Goal: Task Accomplishment & Management: Complete application form

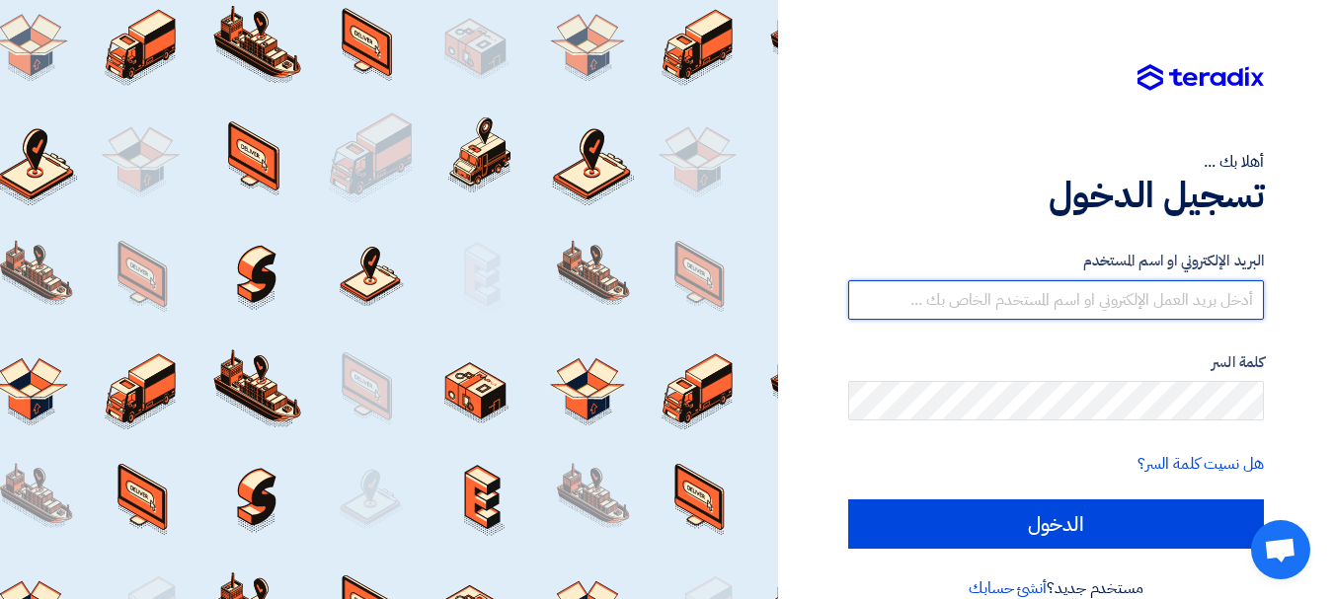
click at [1107, 310] on input "text" at bounding box center [1056, 299] width 416 height 39
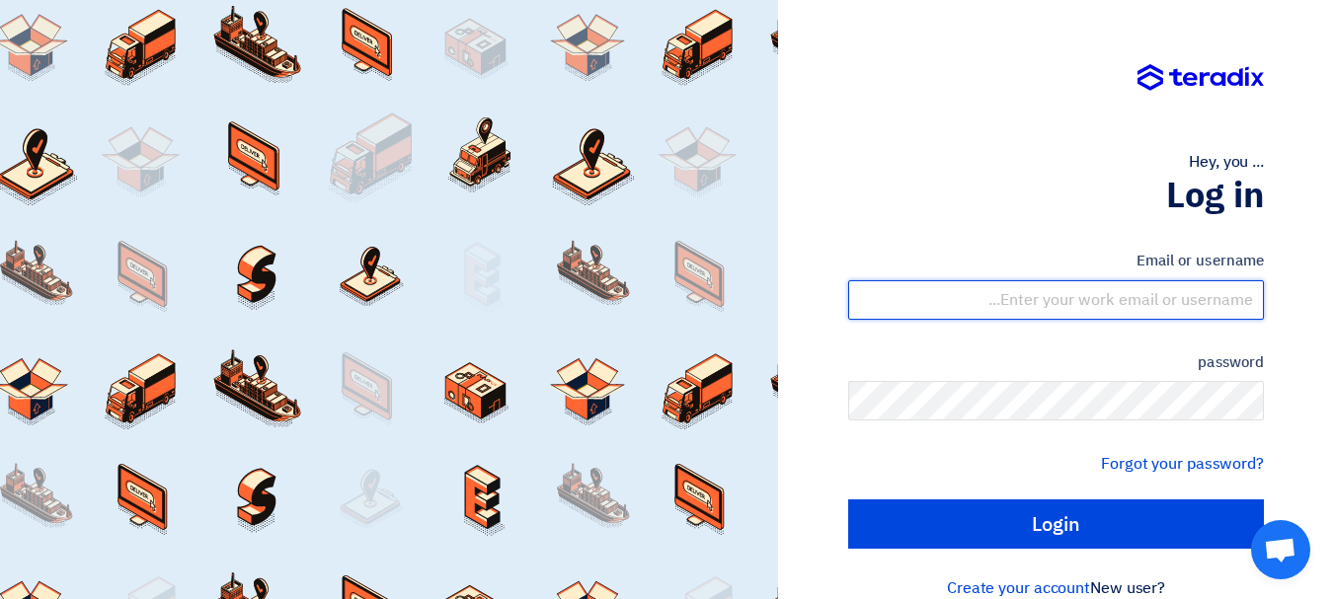
type input "yasir@nabatat.com.sa"
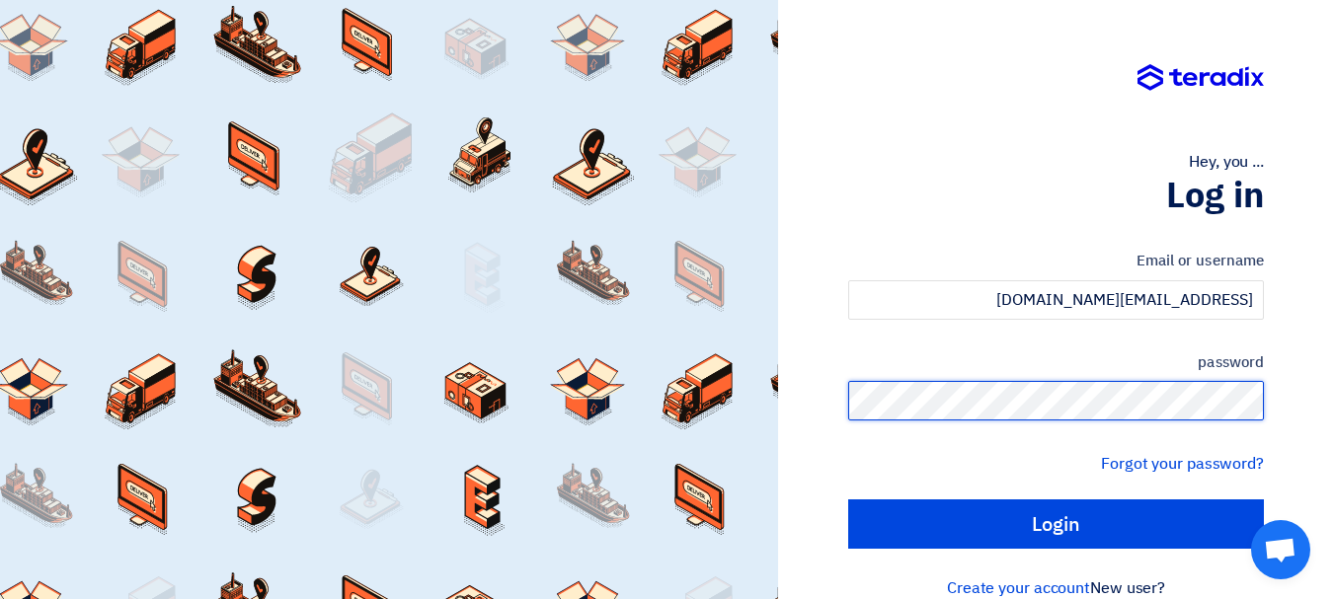
click at [848, 500] on input "Login" at bounding box center [1056, 524] width 416 height 49
type input "Sign in"
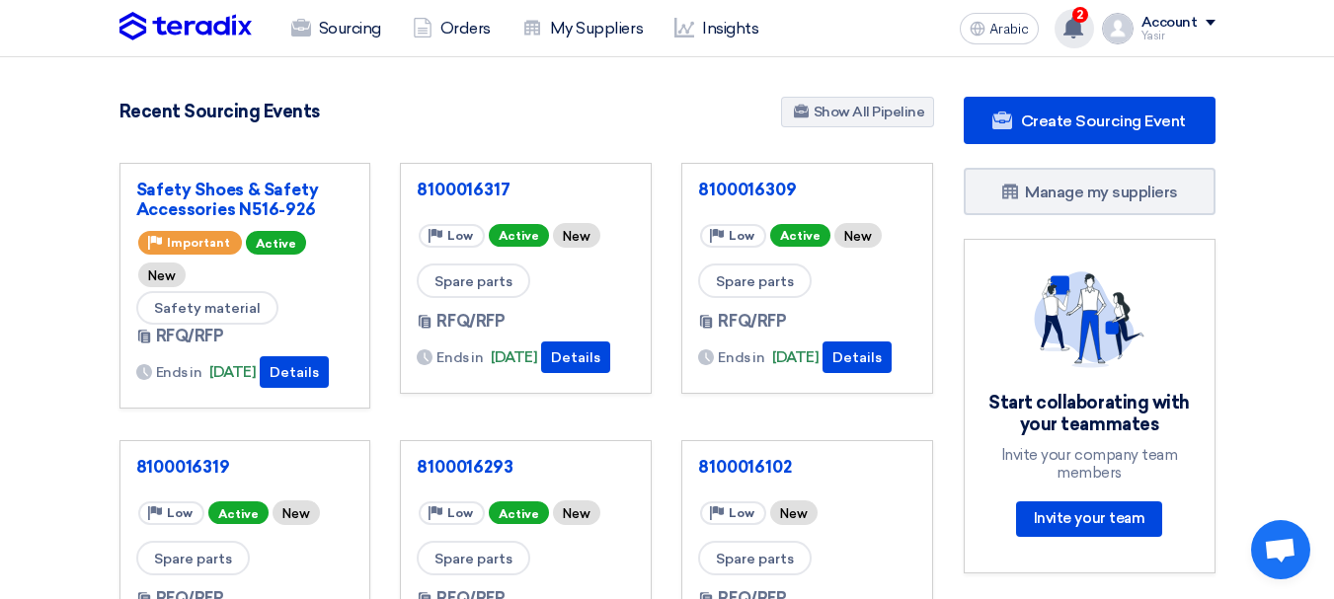
click at [1076, 31] on use at bounding box center [1073, 28] width 20 height 22
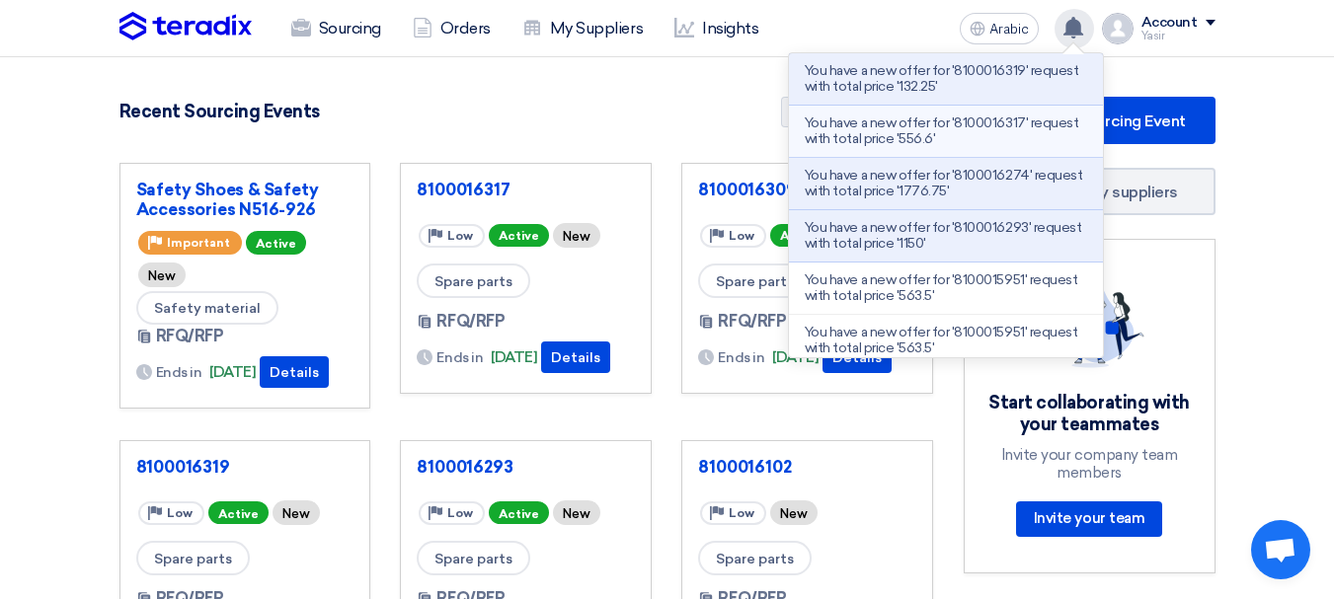
click at [919, 144] on font "You have a new offer for '8100016317' request with total price '556.6'" at bounding box center [941, 131] width 273 height 33
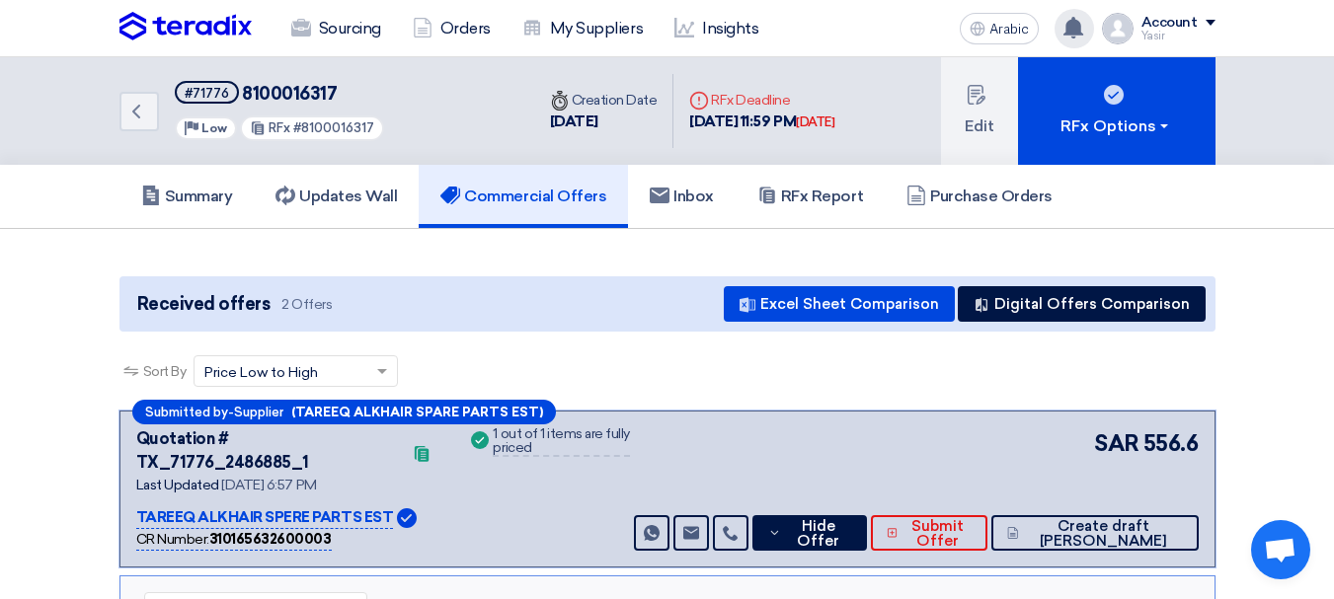
click at [1084, 28] on icon at bounding box center [1073, 28] width 22 height 22
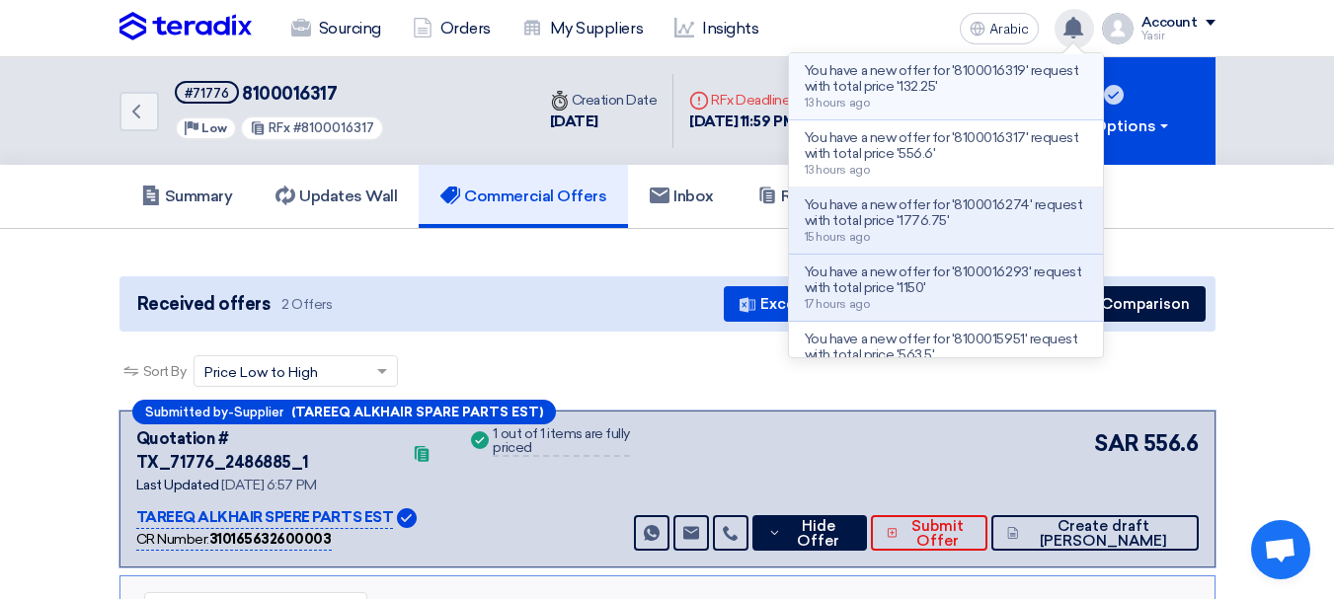
click at [975, 96] on div "You have a new offer for '8100016319' request with total price '132.25' 13 hour…" at bounding box center [946, 86] width 282 height 46
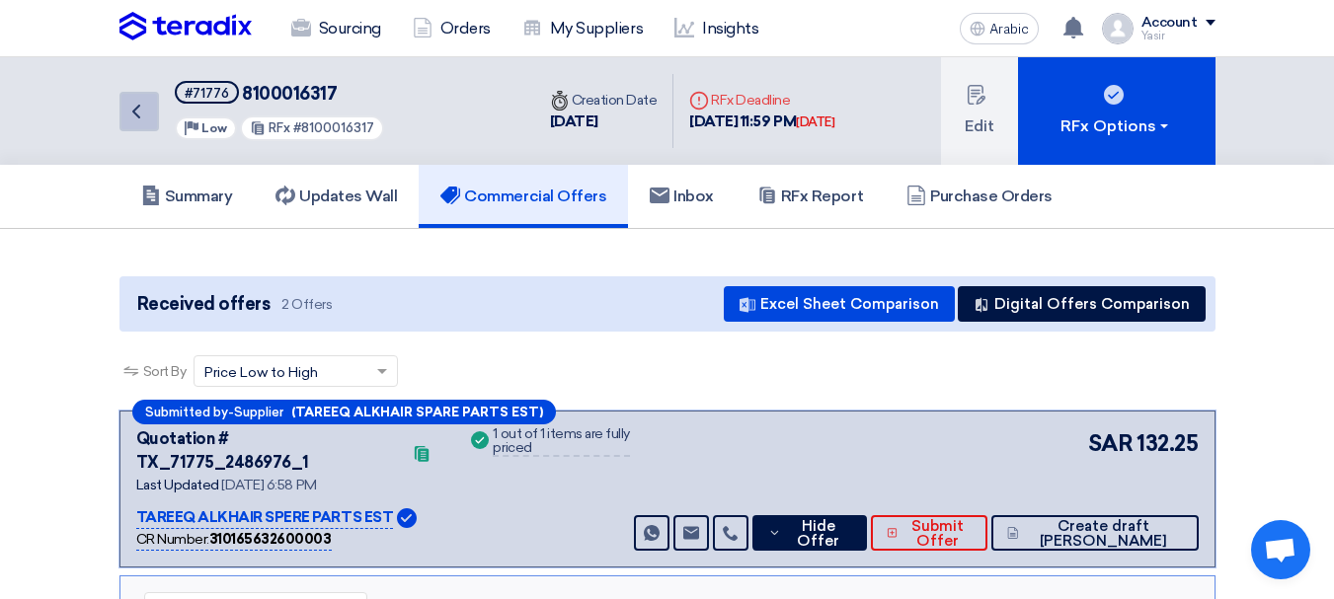
click at [138, 120] on icon "Back" at bounding box center [136, 112] width 24 height 24
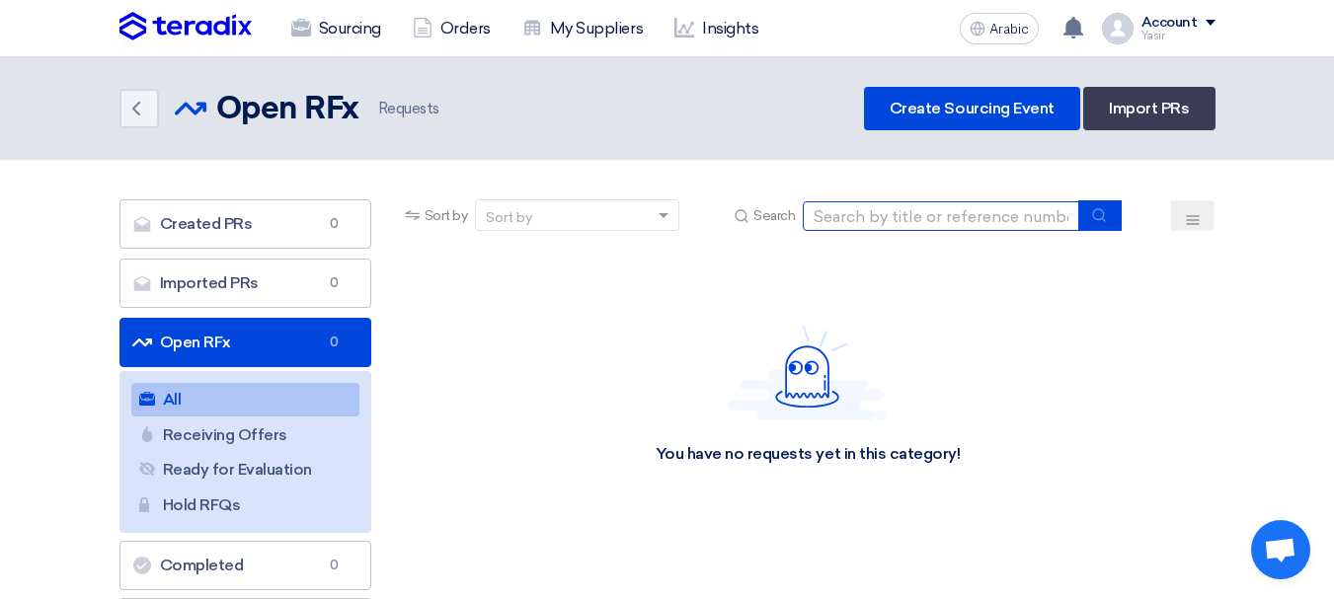
click at [956, 221] on input at bounding box center [941, 216] width 276 height 30
paste input "8100016314"
type input "8100016314"
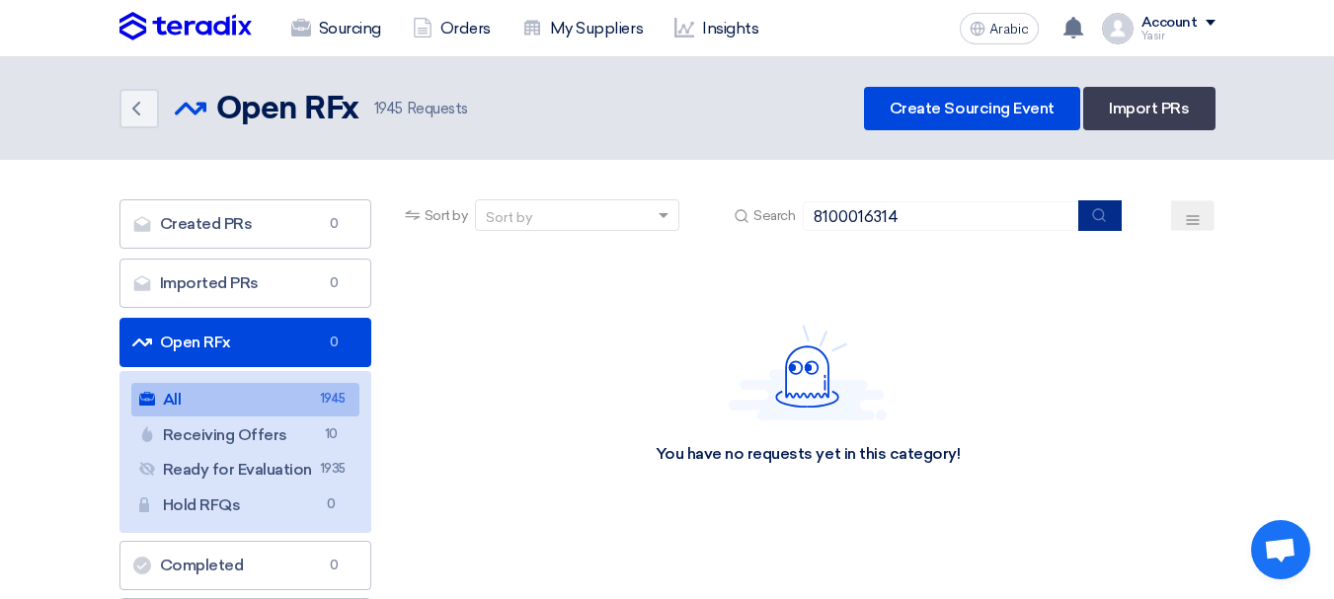
click at [1089, 216] on button "submit" at bounding box center [1099, 215] width 43 height 31
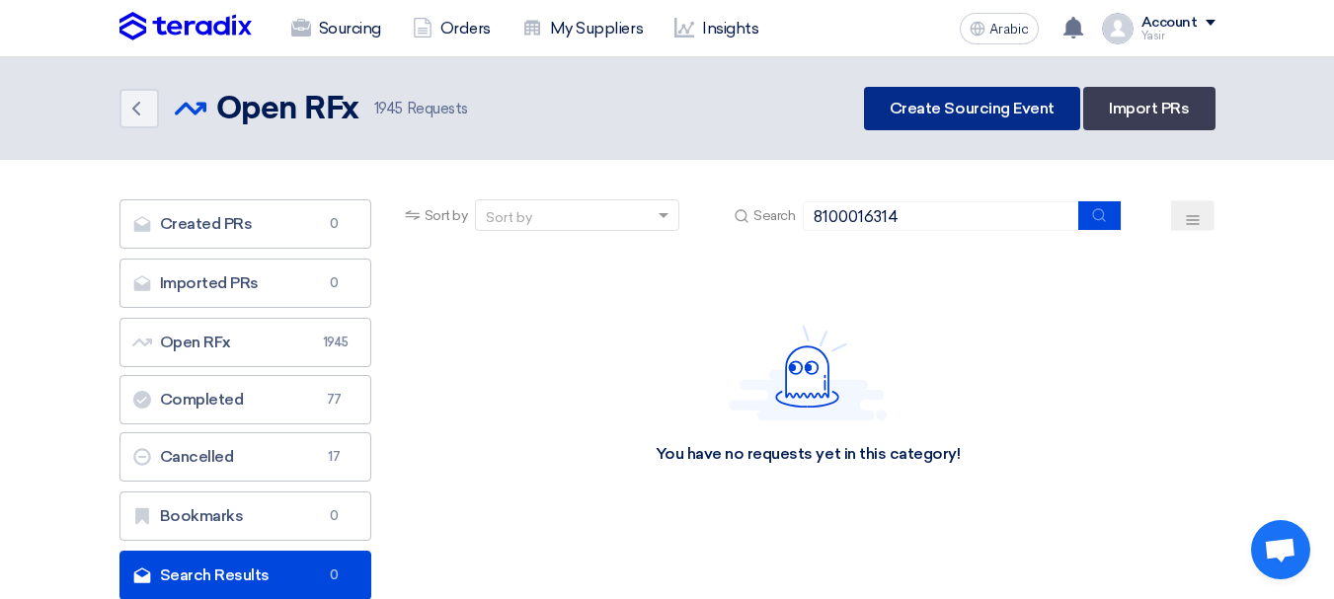
click at [965, 117] on font "Create Sourcing Event" at bounding box center [972, 108] width 165 height 19
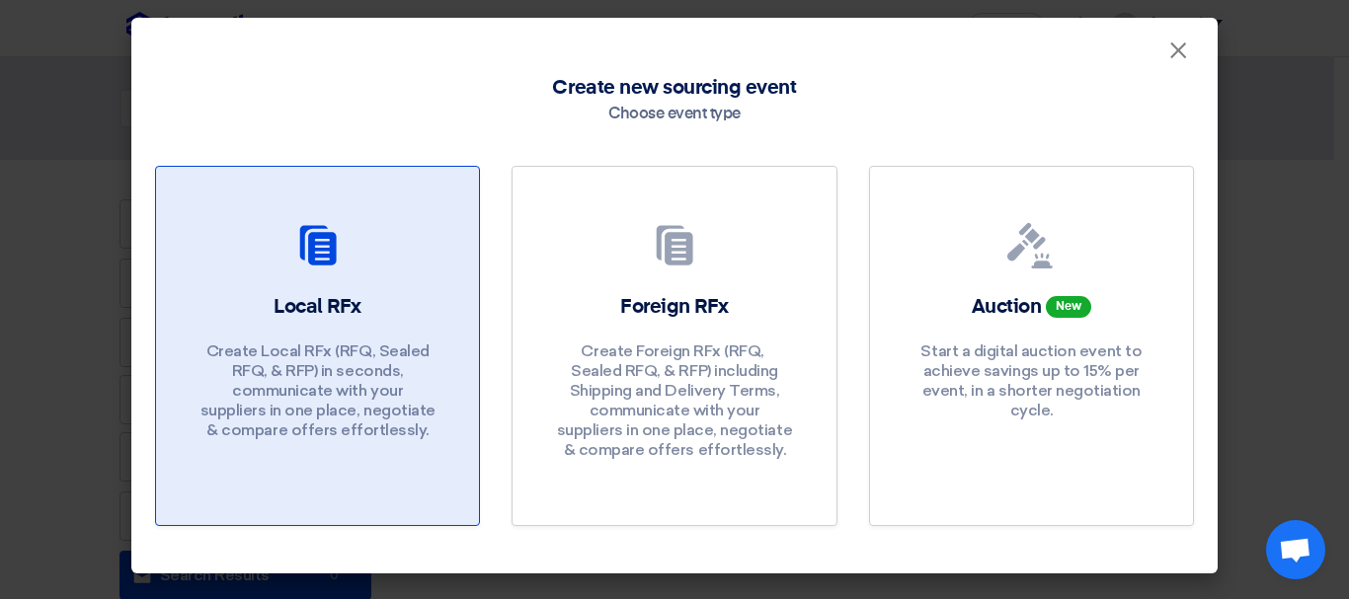
click at [381, 296] on div "Local RFx Create Local RFx (RFQ, ​​Sealed RFQ, & RFP) in seconds, communicate w…" at bounding box center [317, 371] width 275 height 157
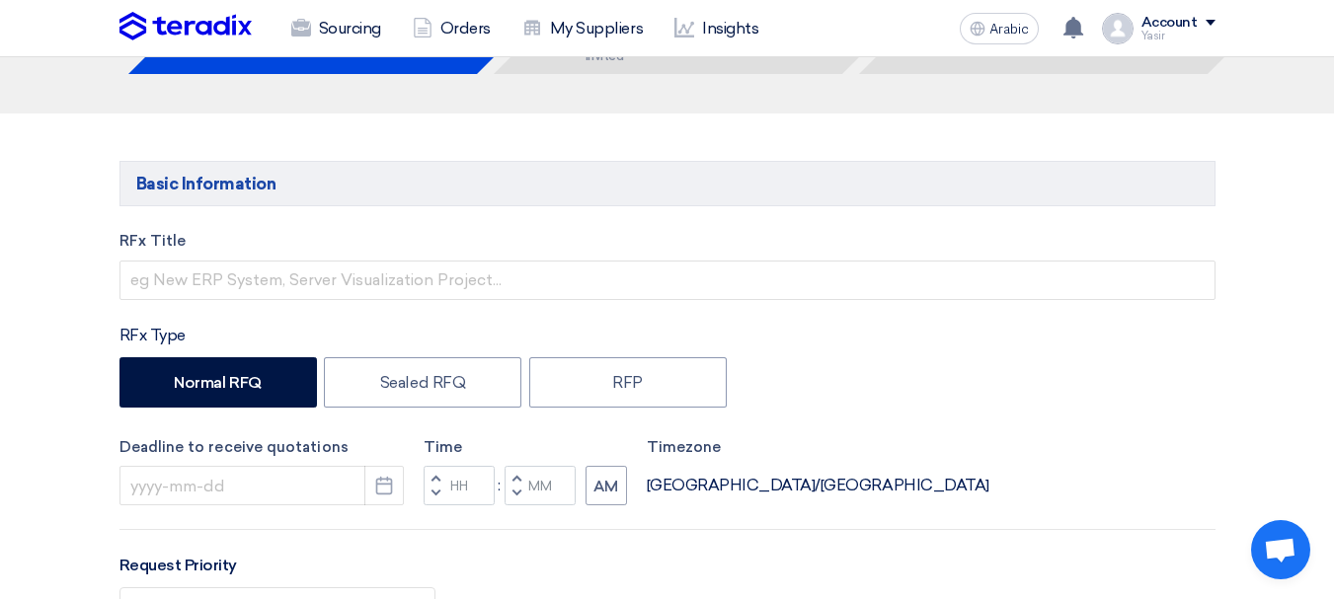
scroll to position [197, 0]
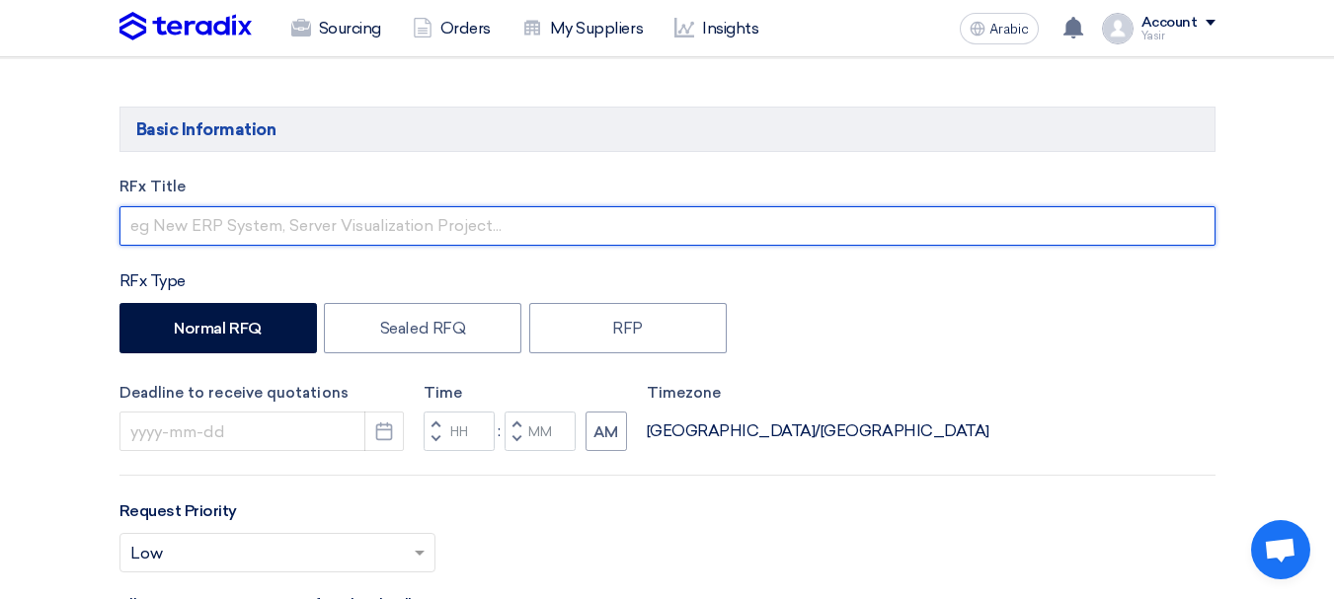
click at [341, 236] on input "text" at bounding box center [667, 225] width 1096 height 39
paste input "8100016314"
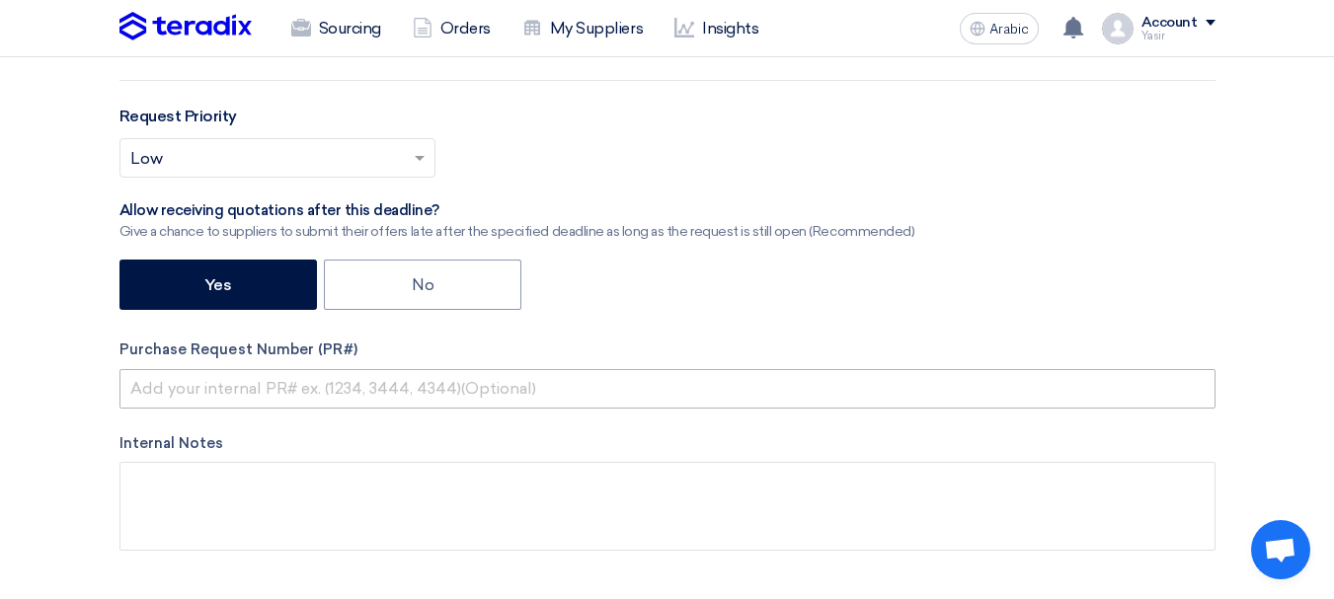
type input "8100016314"
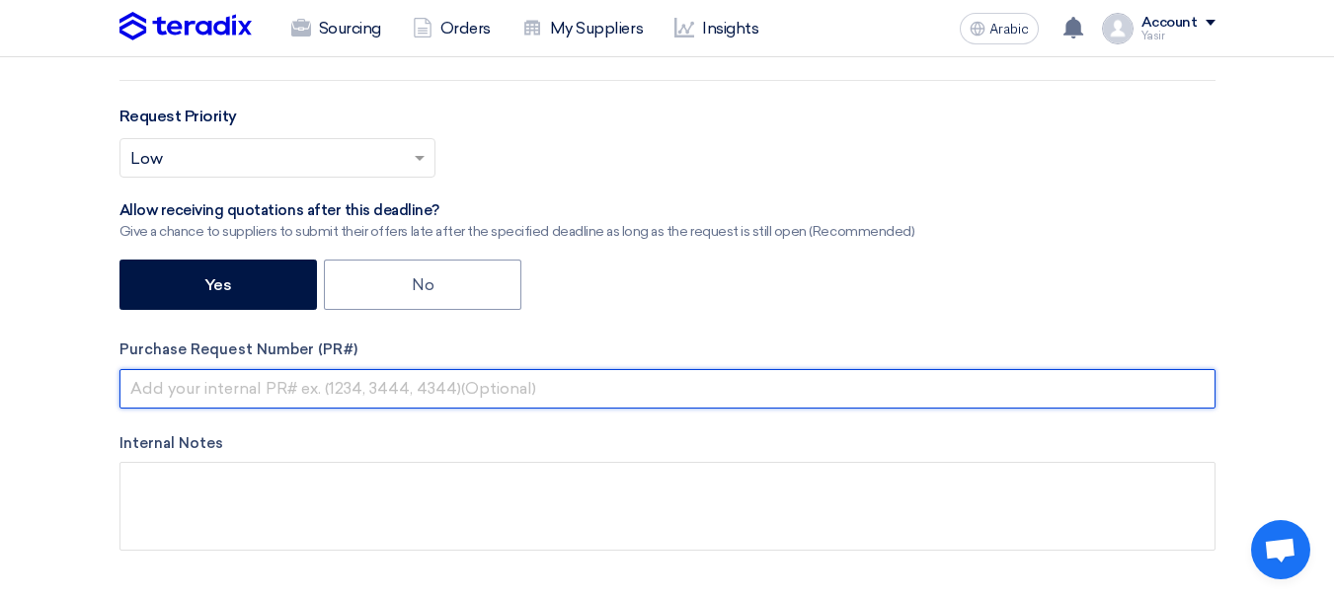
click at [327, 380] on input "text" at bounding box center [667, 388] width 1096 height 39
paste input "8100016314"
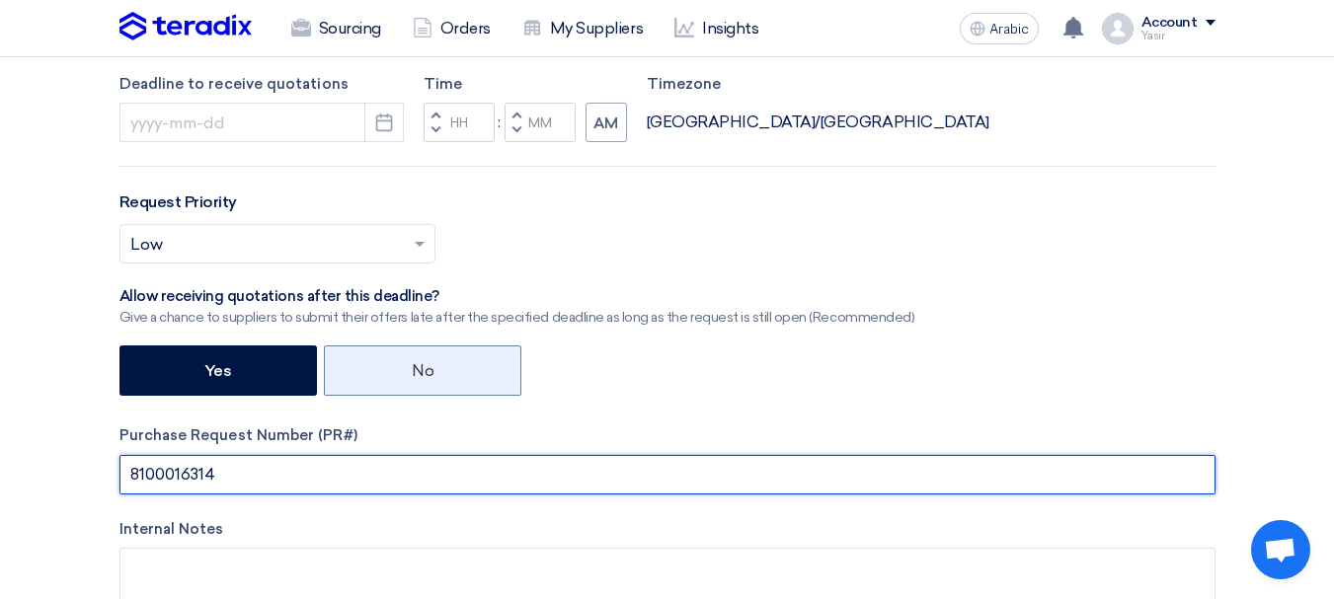
scroll to position [395, 0]
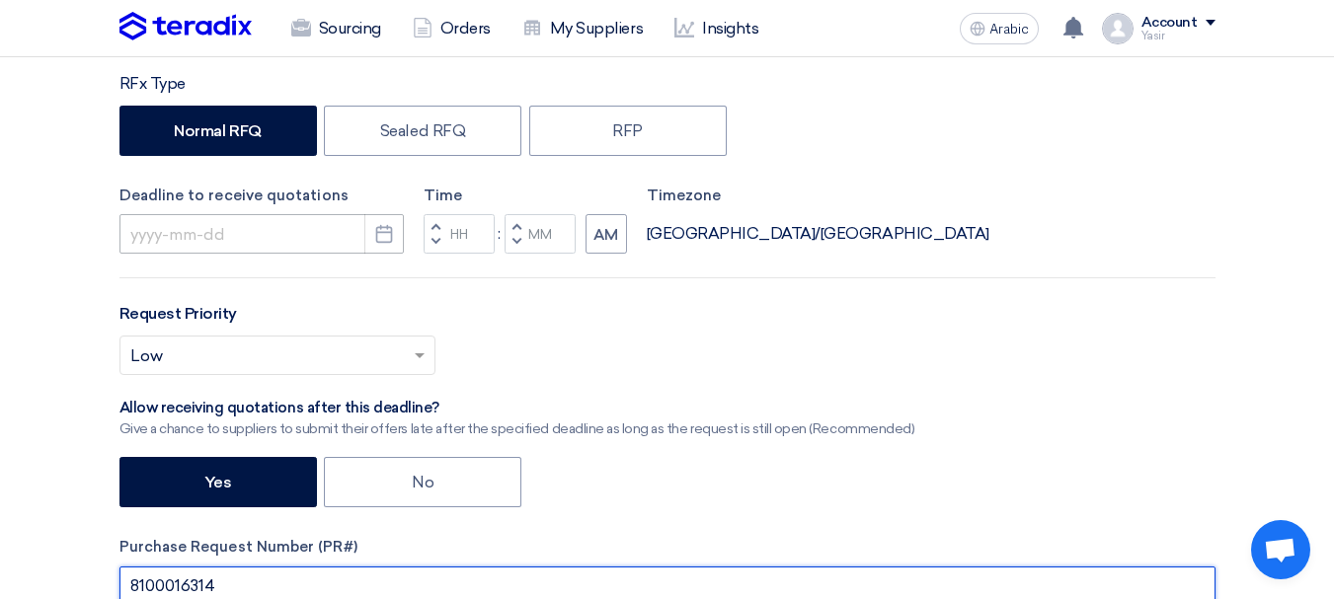
type input "8100016314"
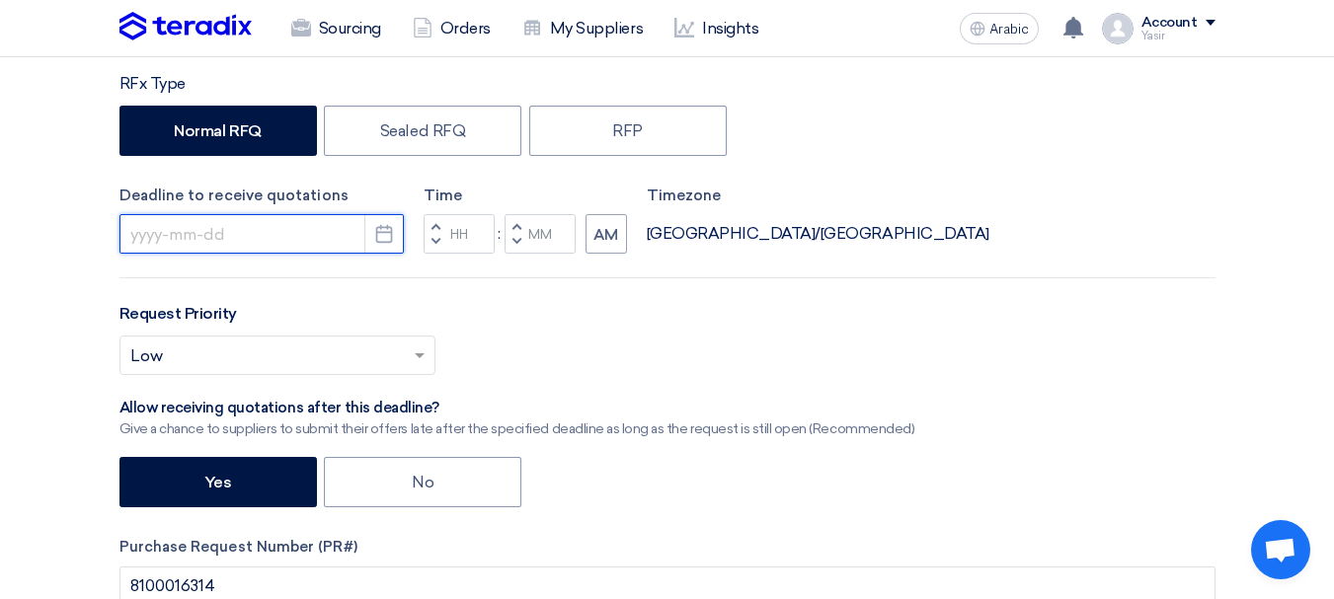
click at [346, 246] on input at bounding box center [261, 233] width 284 height 39
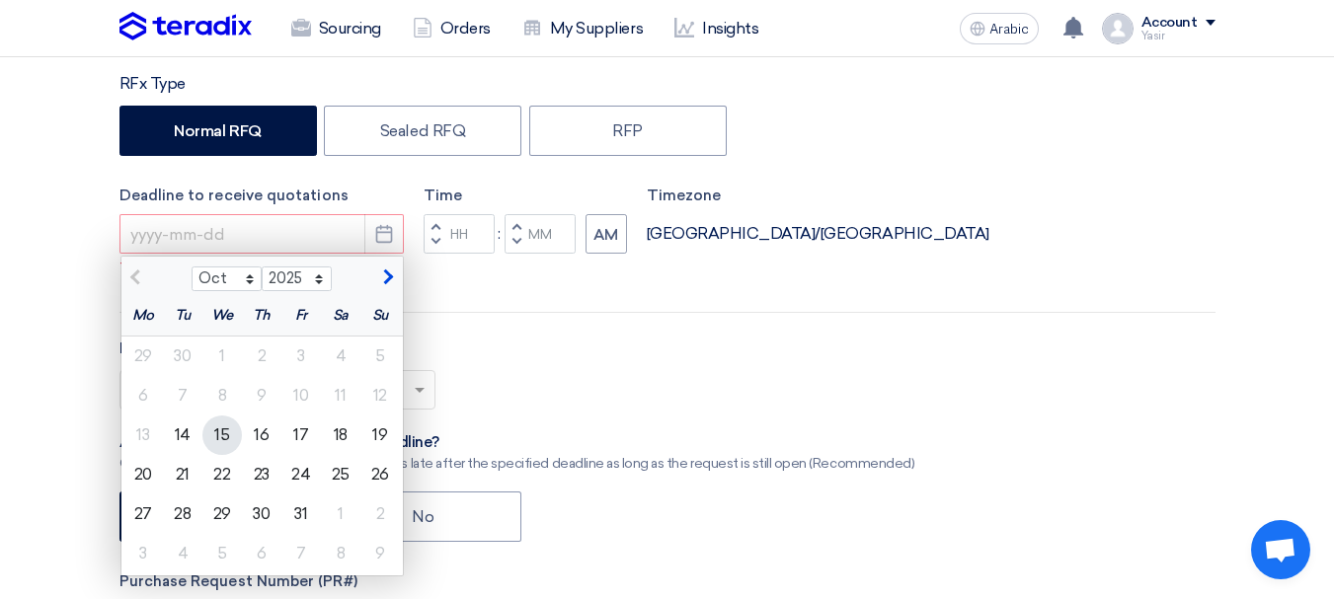
click at [215, 426] on font "15" at bounding box center [221, 435] width 15 height 19
type input "10/15/2025"
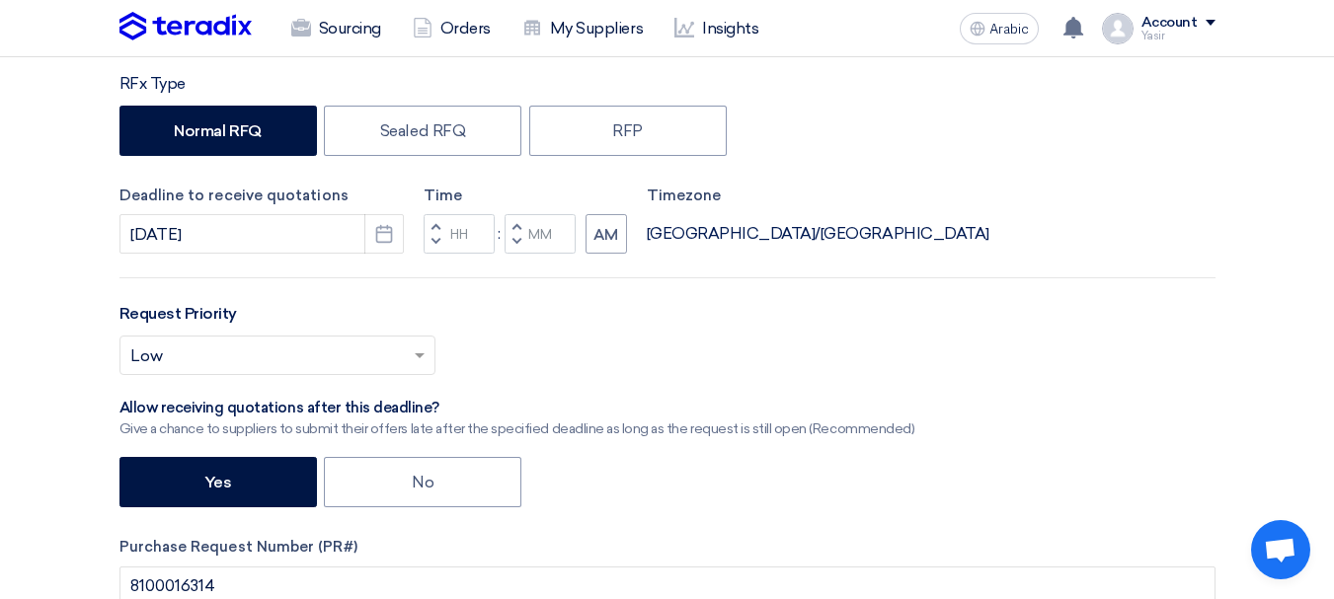
click at [437, 238] on span "button" at bounding box center [434, 242] width 7 height 12
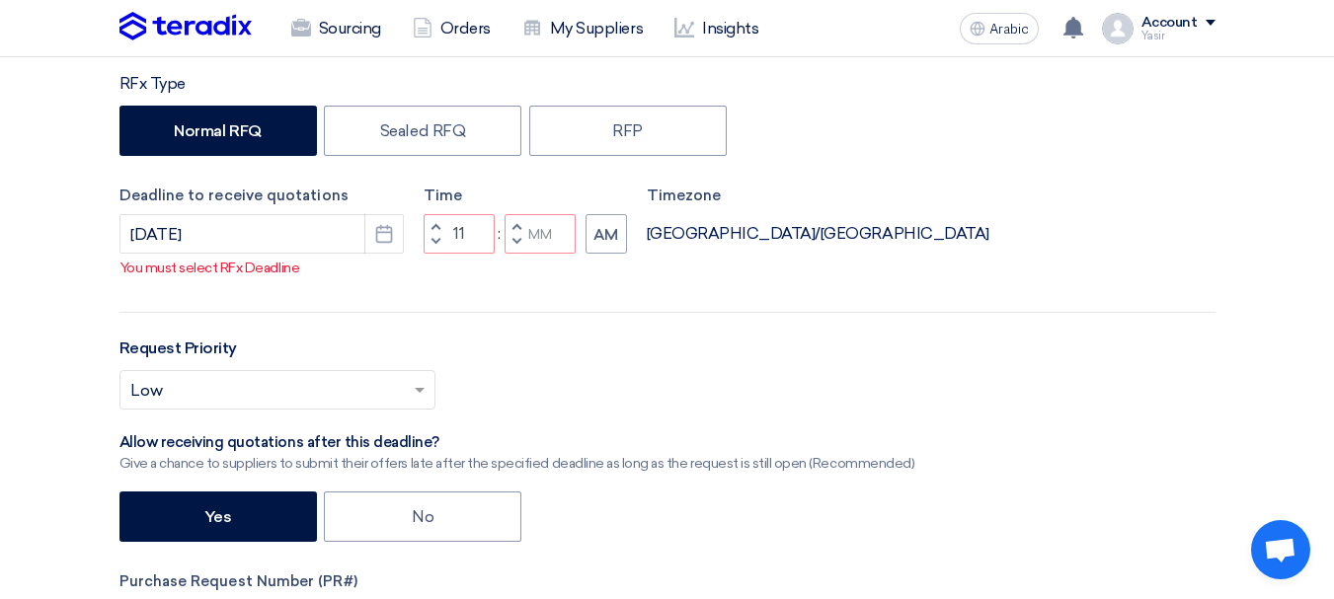
click at [516, 248] on span "button" at bounding box center [515, 242] width 7 height 12
type input "10"
type input "59"
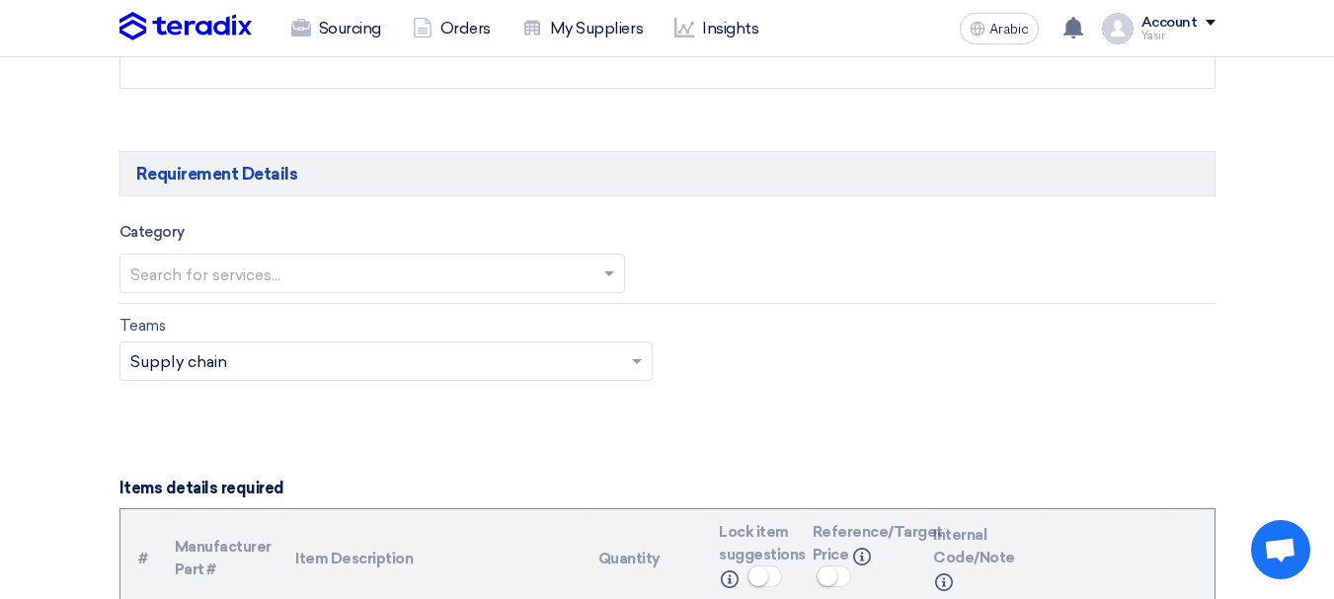
scroll to position [1086, 0]
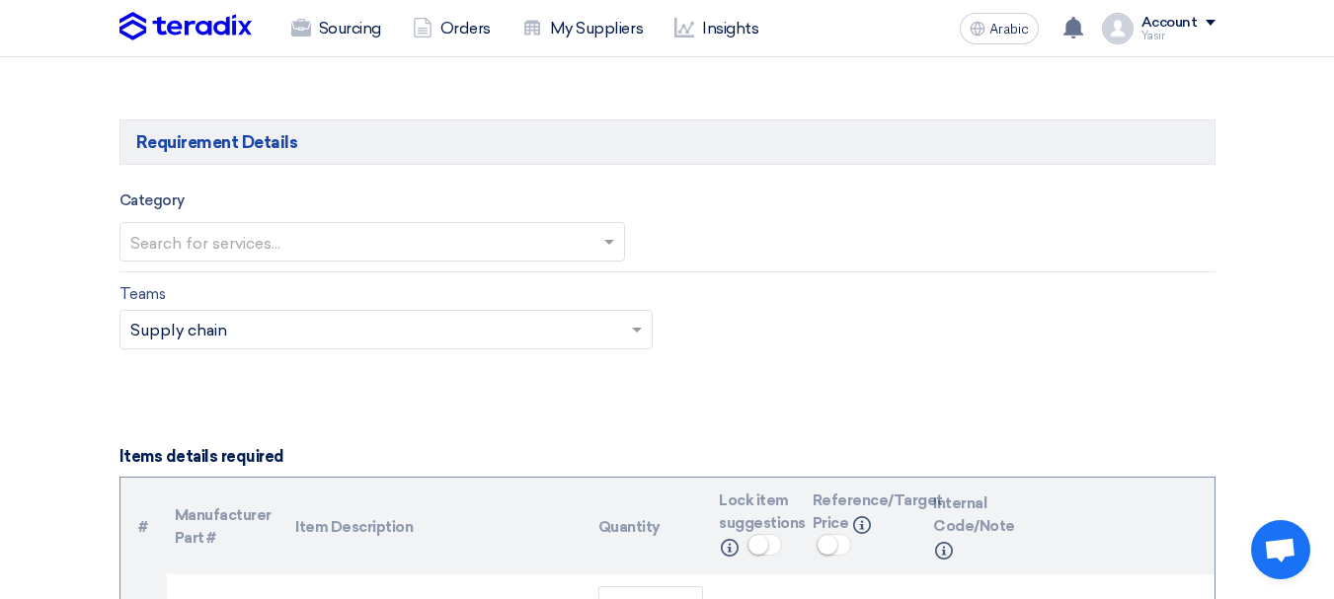
click at [335, 262] on div "Category Search for services..." at bounding box center [667, 231] width 1096 height 84
click at [267, 226] on div at bounding box center [372, 241] width 504 height 33
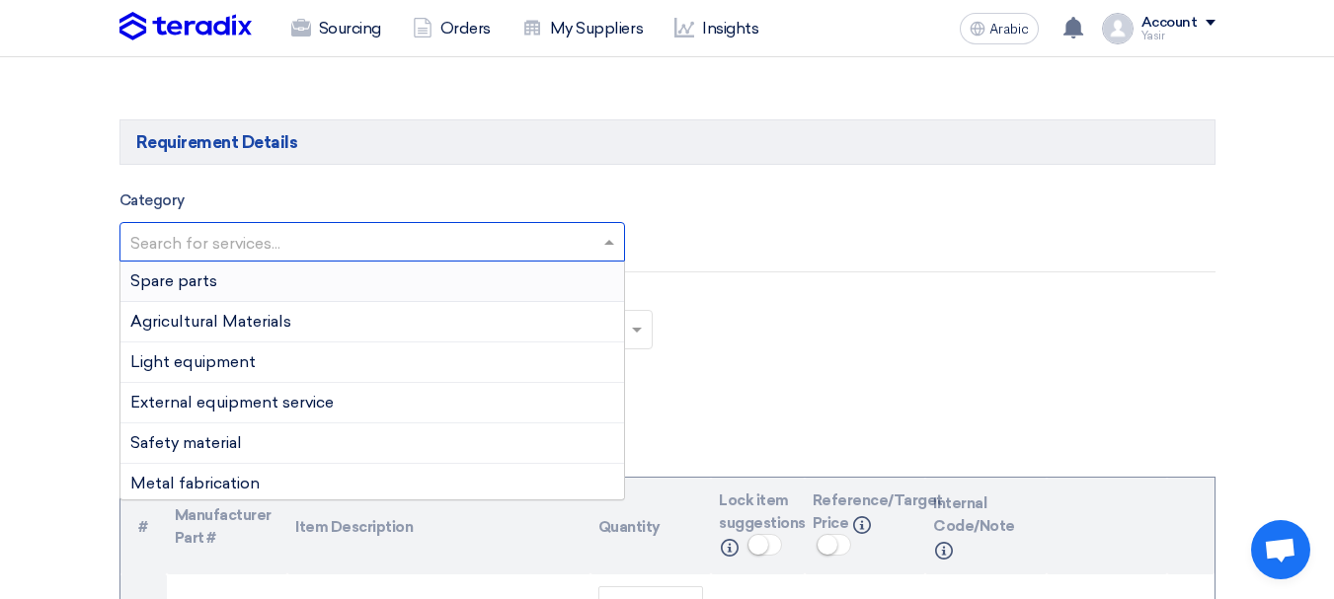
click at [201, 291] on div "Spare parts" at bounding box center [372, 282] width 504 height 40
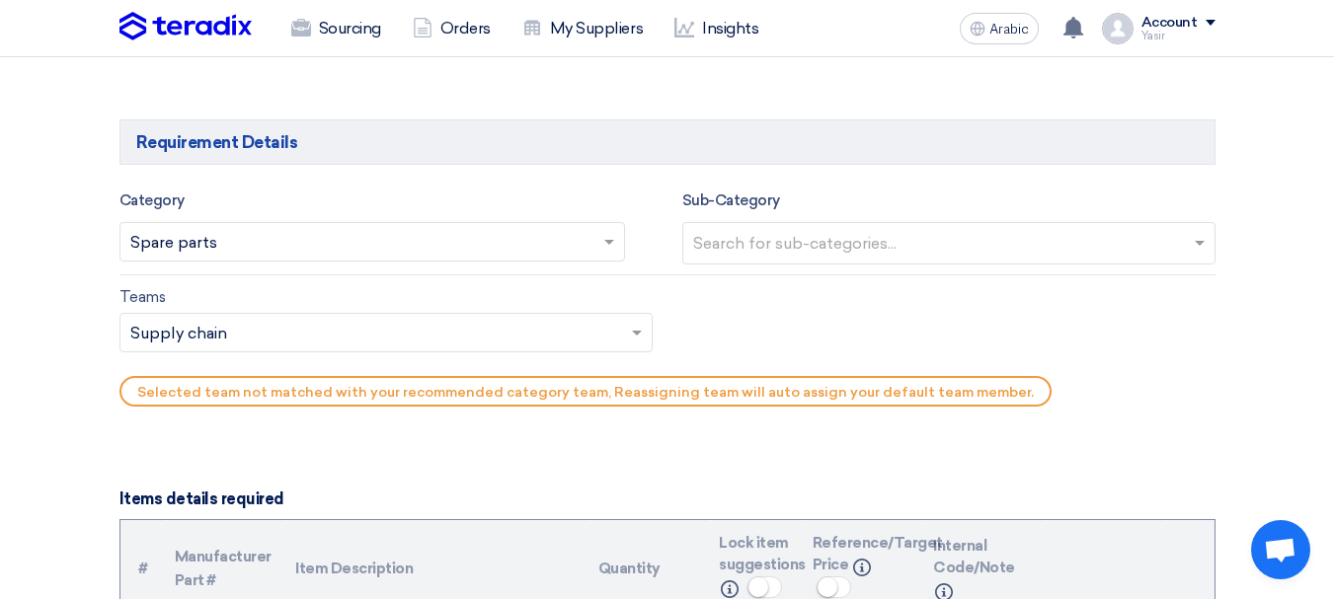
click at [946, 240] on input "text" at bounding box center [951, 245] width 516 height 33
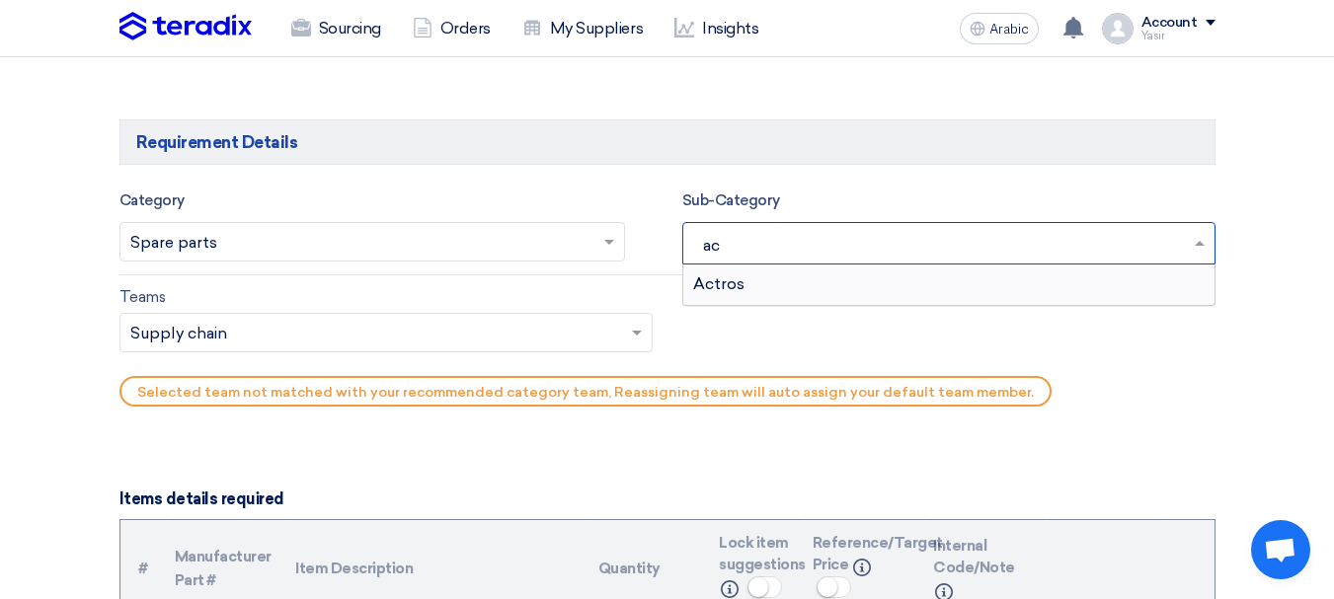
type input "act"
click at [776, 292] on div "Actros" at bounding box center [948, 284] width 531 height 39
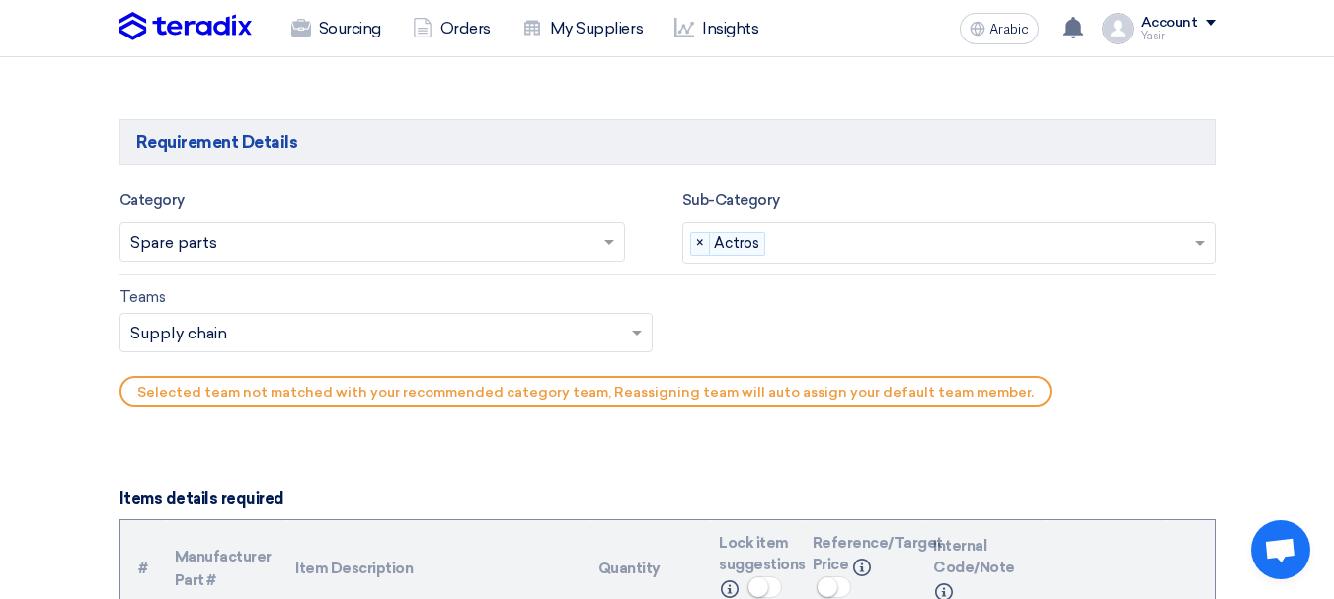
click at [257, 352] on ng-select "Teams.. × Supply chain ×" at bounding box center [385, 332] width 533 height 39
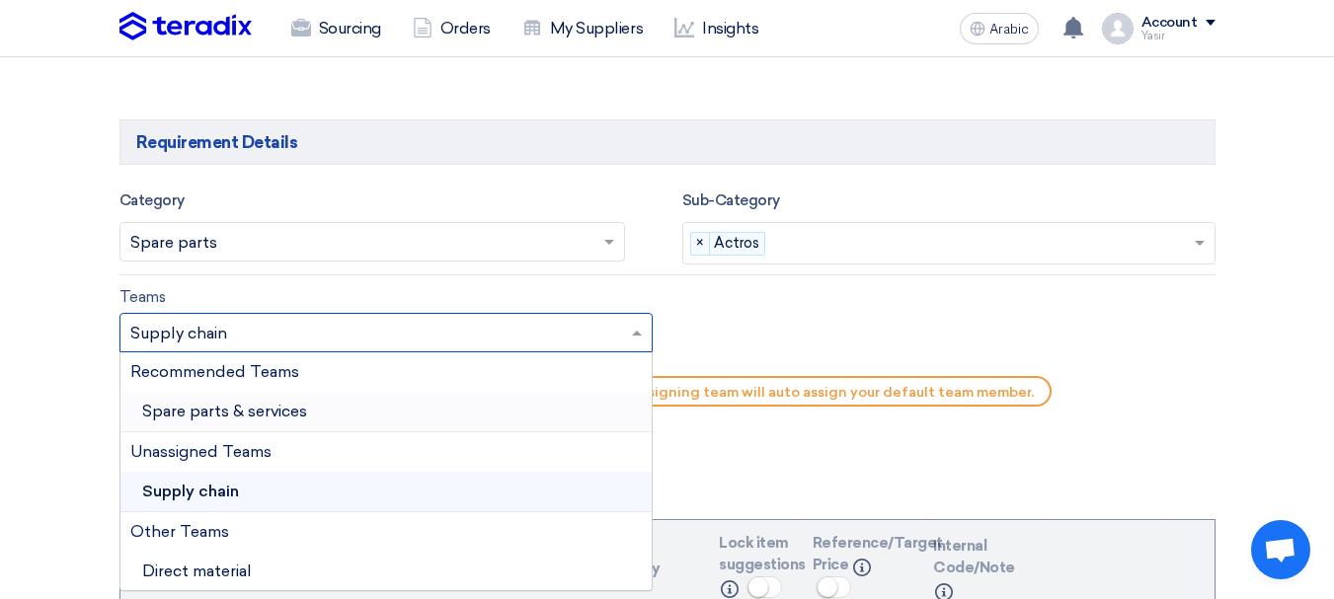
click at [219, 418] on font "Spare parts & services" at bounding box center [224, 411] width 165 height 19
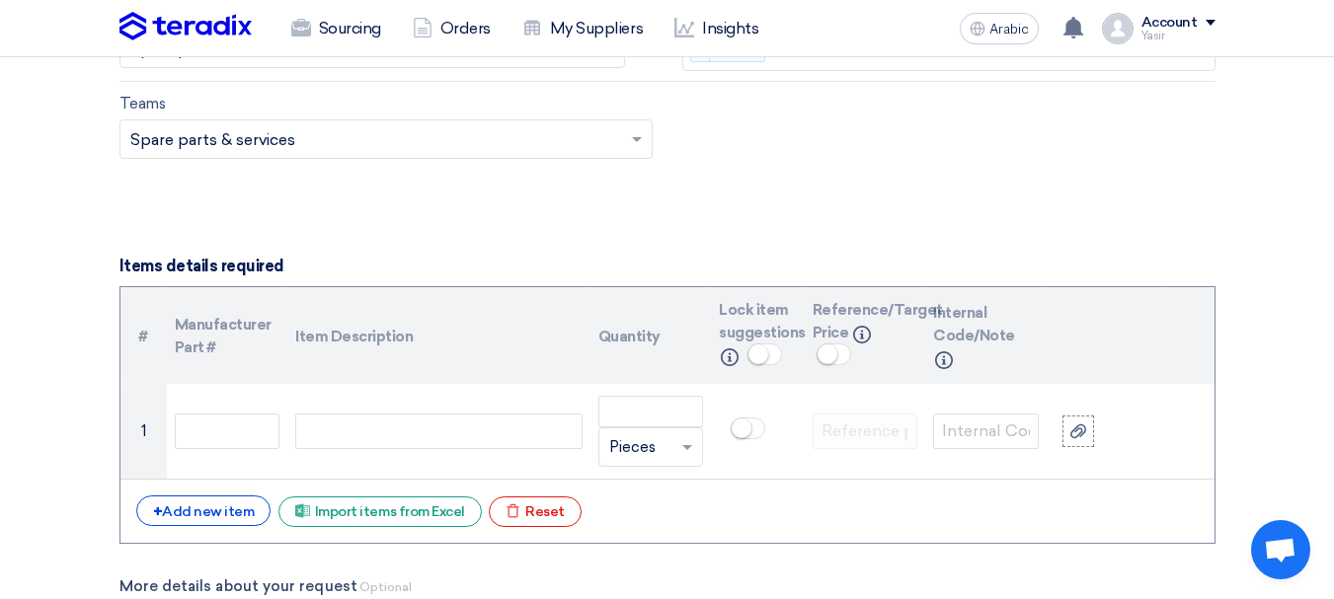
scroll to position [1481, 0]
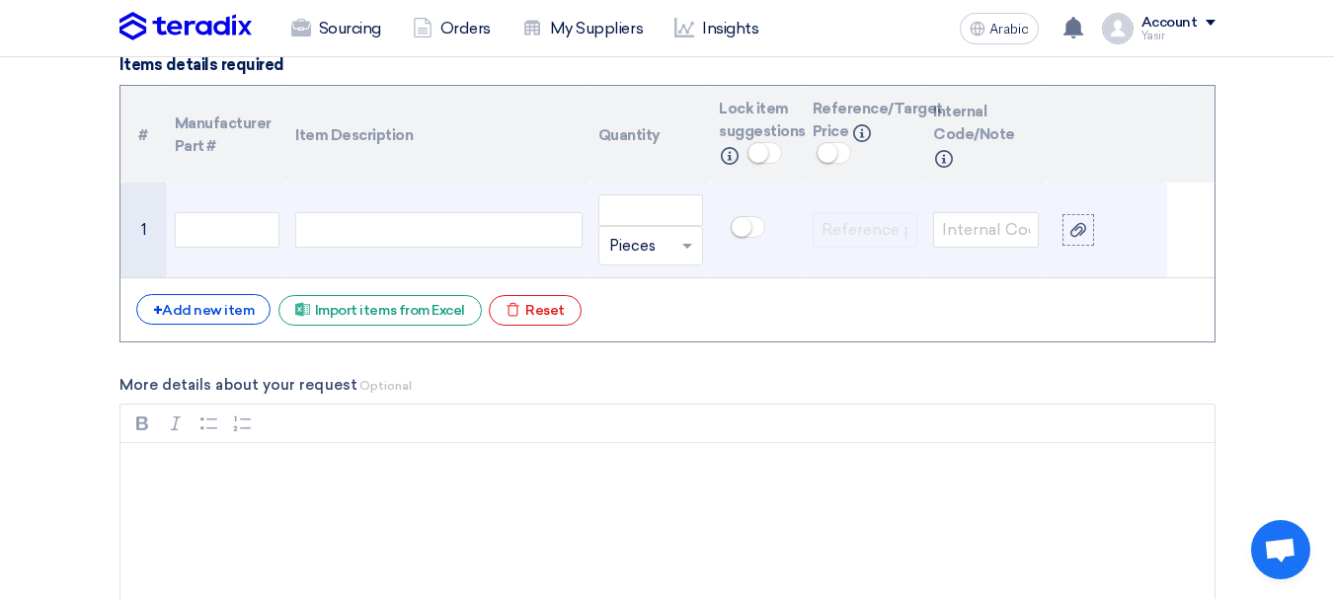
click at [334, 255] on td at bounding box center [438, 231] width 302 height 96
click at [375, 239] on div at bounding box center [438, 230] width 286 height 36
click at [217, 242] on input "text" at bounding box center [228, 230] width 106 height 36
click at [370, 235] on div at bounding box center [438, 230] width 286 height 36
paste div
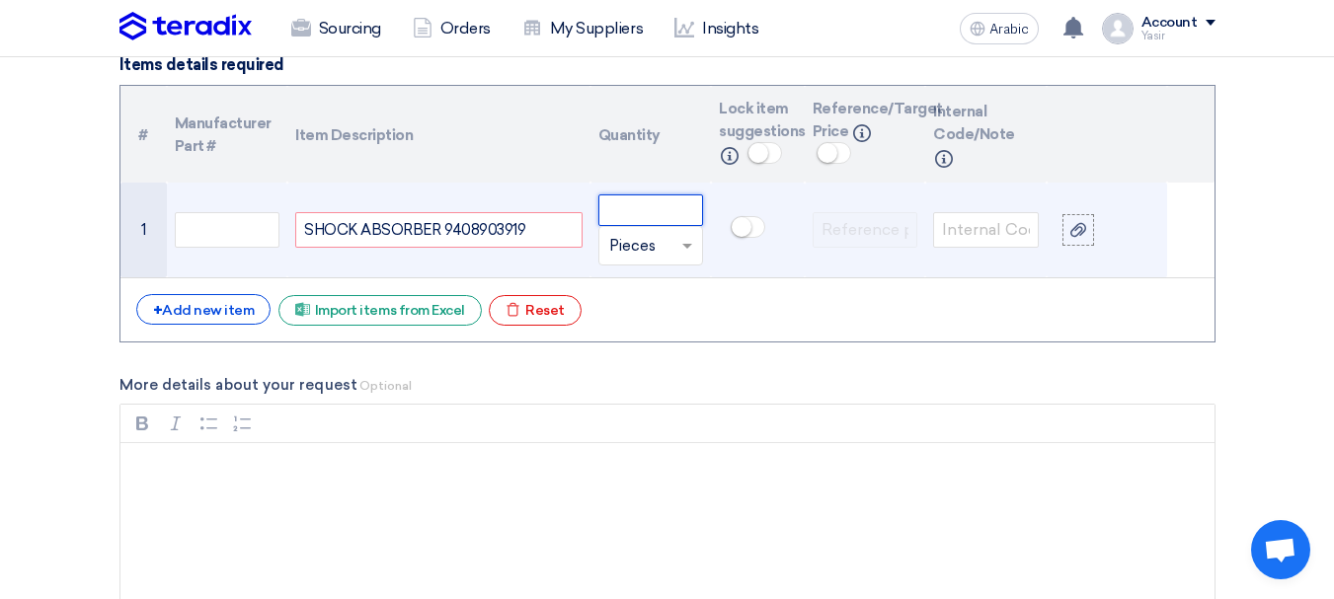
click at [662, 209] on input "number" at bounding box center [651, 211] width 106 height 32
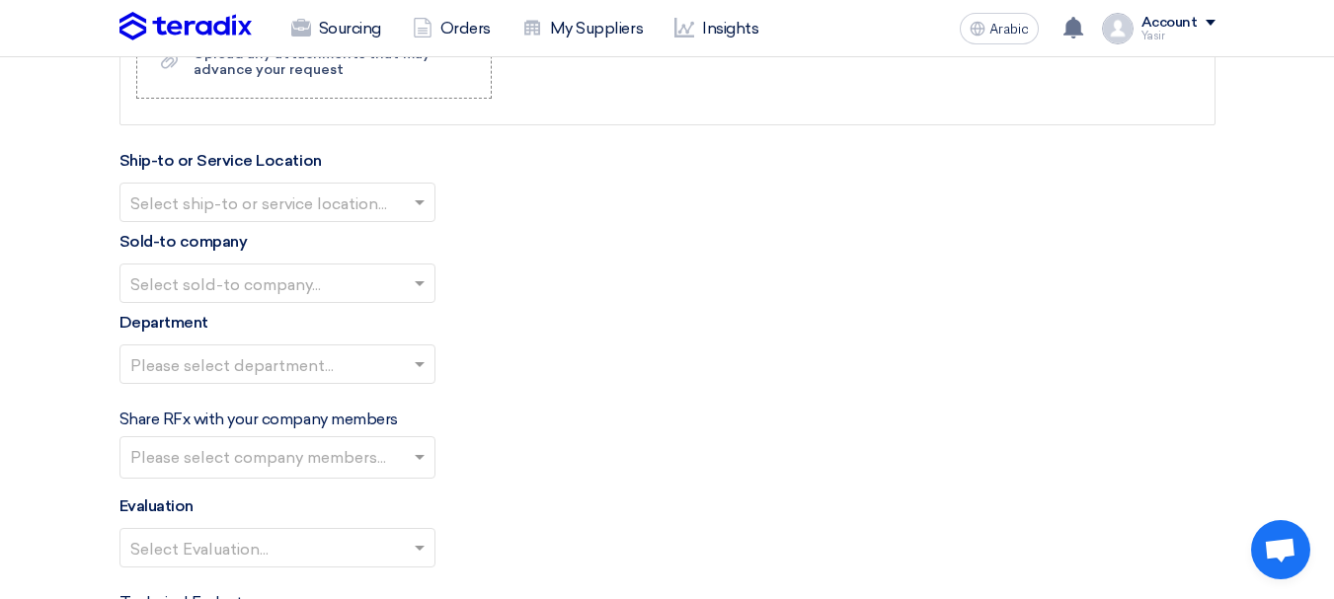
scroll to position [2073, 0]
click at [199, 212] on input "text" at bounding box center [267, 203] width 274 height 33
type input "10"
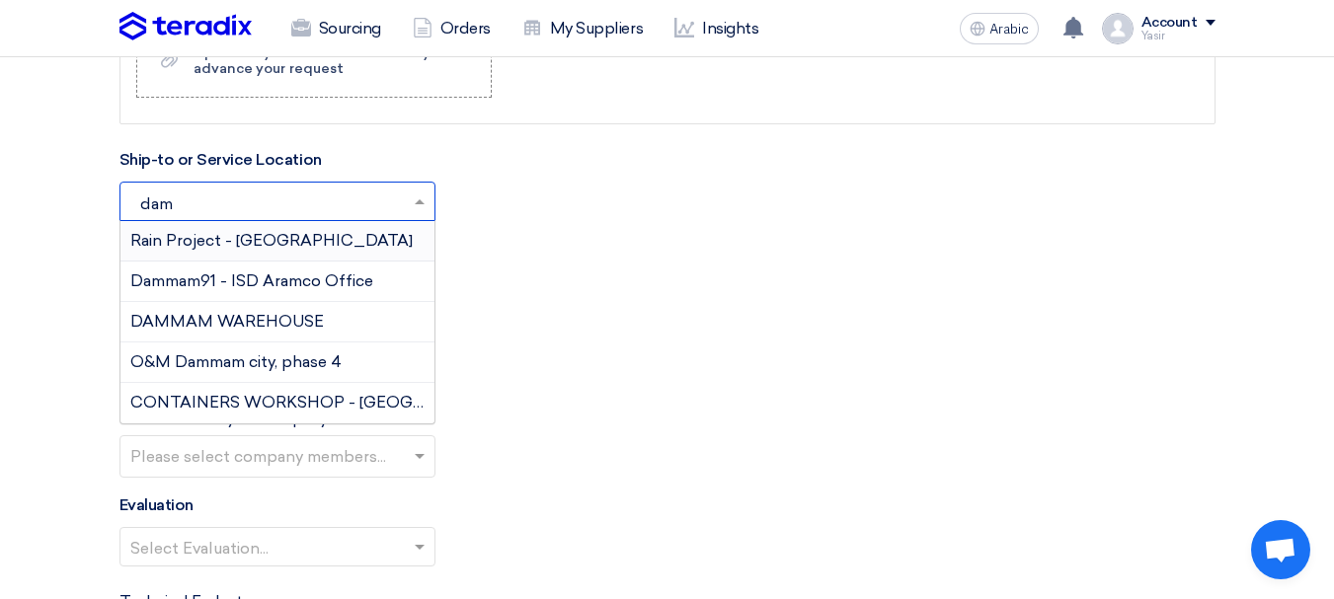
type input "damm"
click at [188, 317] on font "DAMMAM WAREHOUSE" at bounding box center [227, 321] width 194 height 19
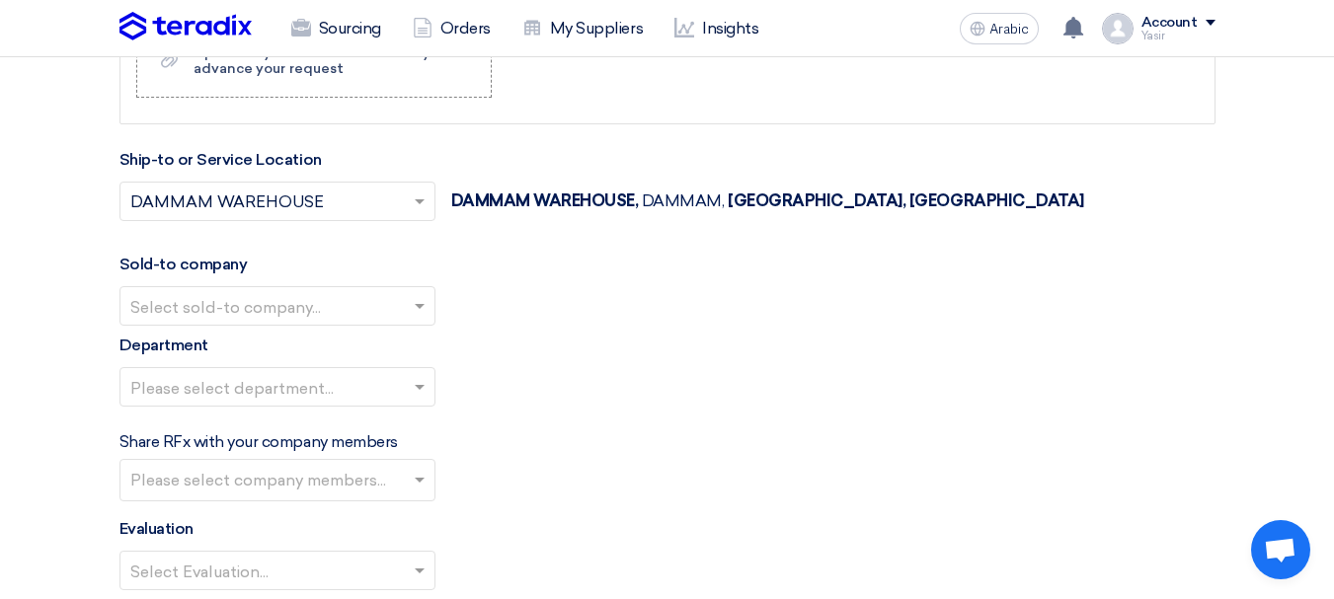
click at [240, 297] on input "text" at bounding box center [267, 307] width 274 height 33
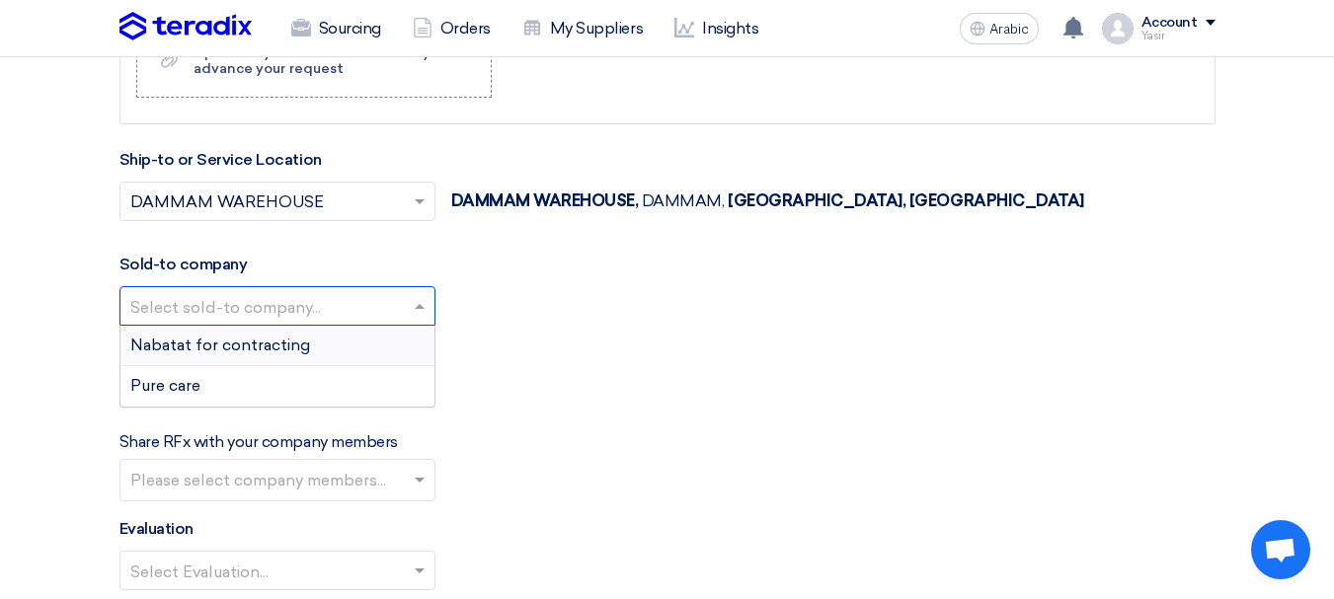
click at [227, 350] on font "Nabatat for contracting" at bounding box center [220, 345] width 180 height 19
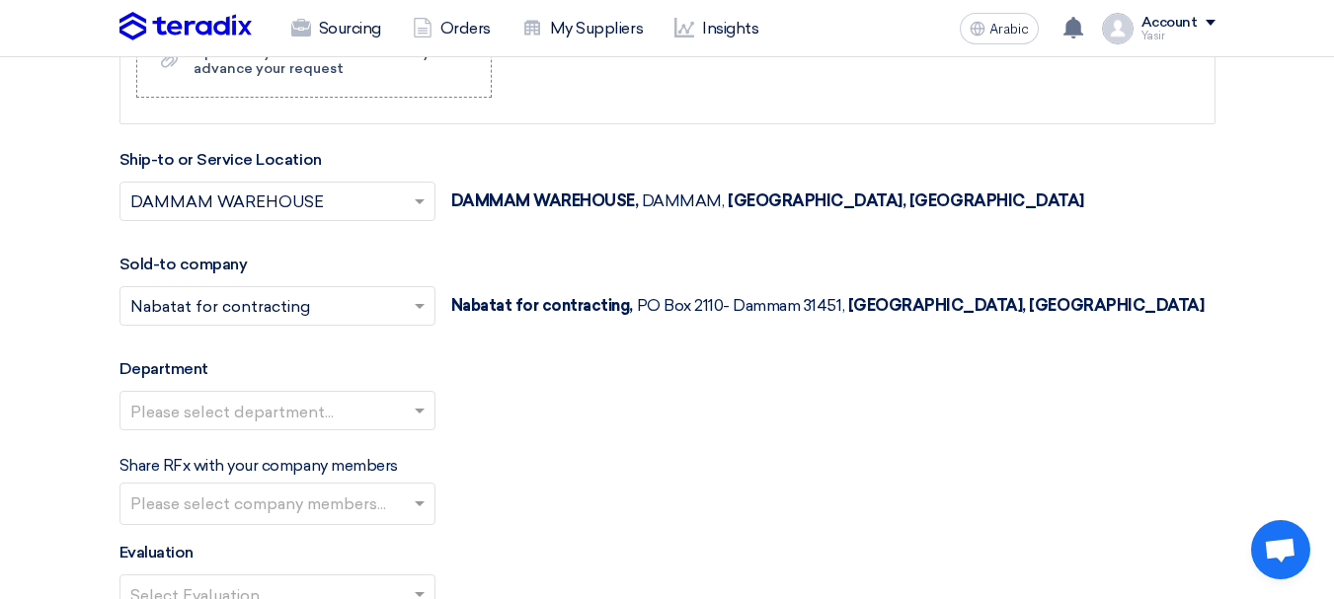
click at [243, 407] on input "text" at bounding box center [267, 412] width 274 height 33
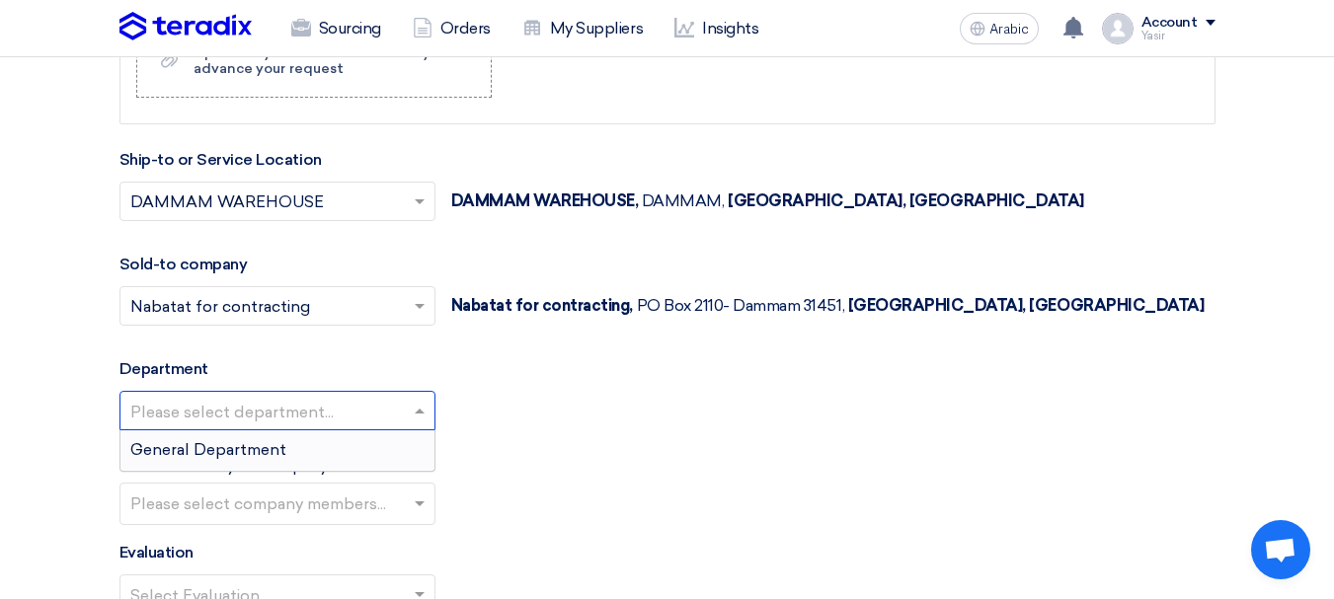
click at [206, 444] on font "General Department" at bounding box center [208, 449] width 156 height 19
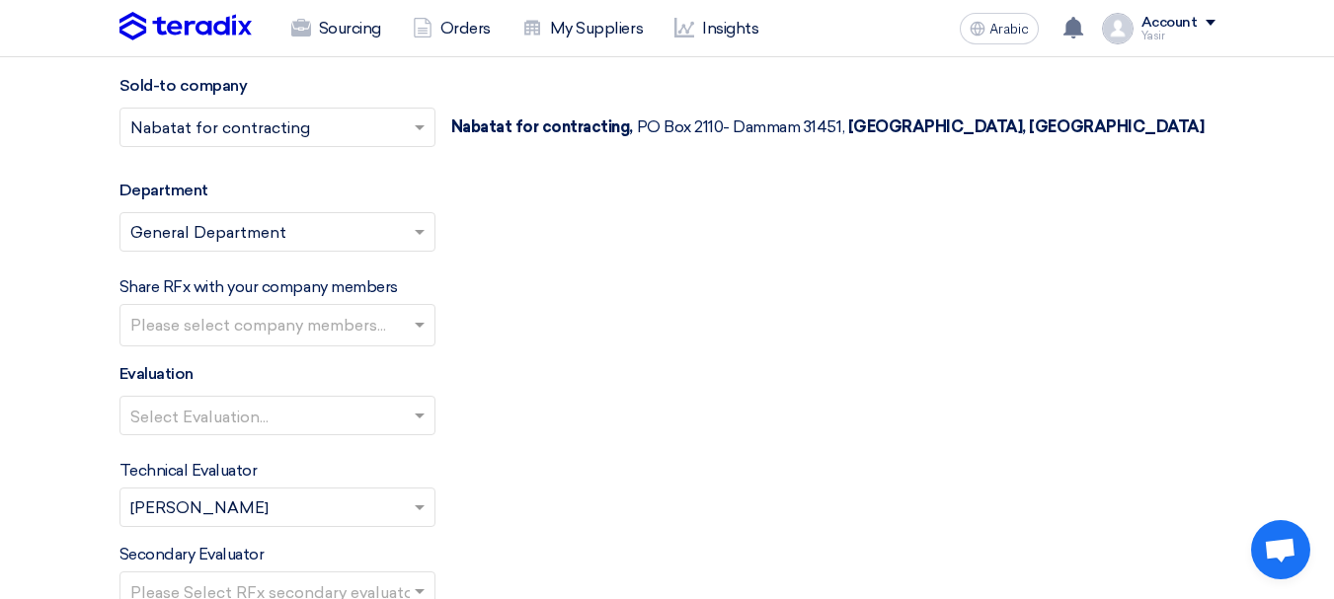
scroll to position [2271, 0]
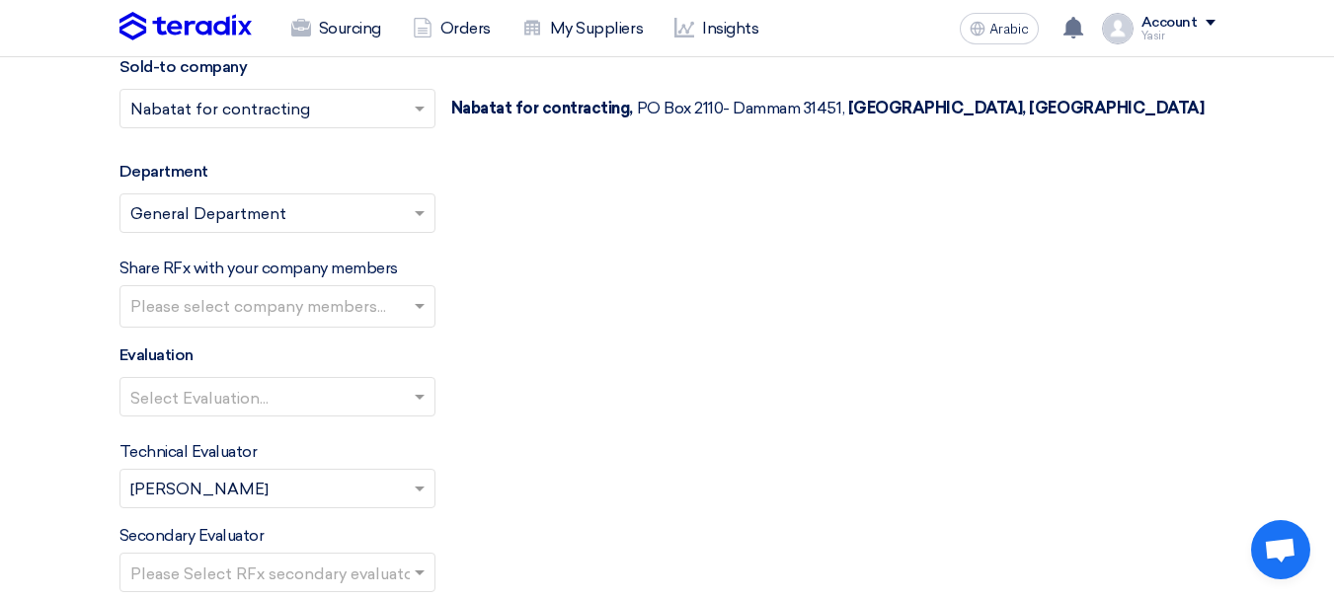
click at [230, 411] on input "text" at bounding box center [267, 398] width 274 height 33
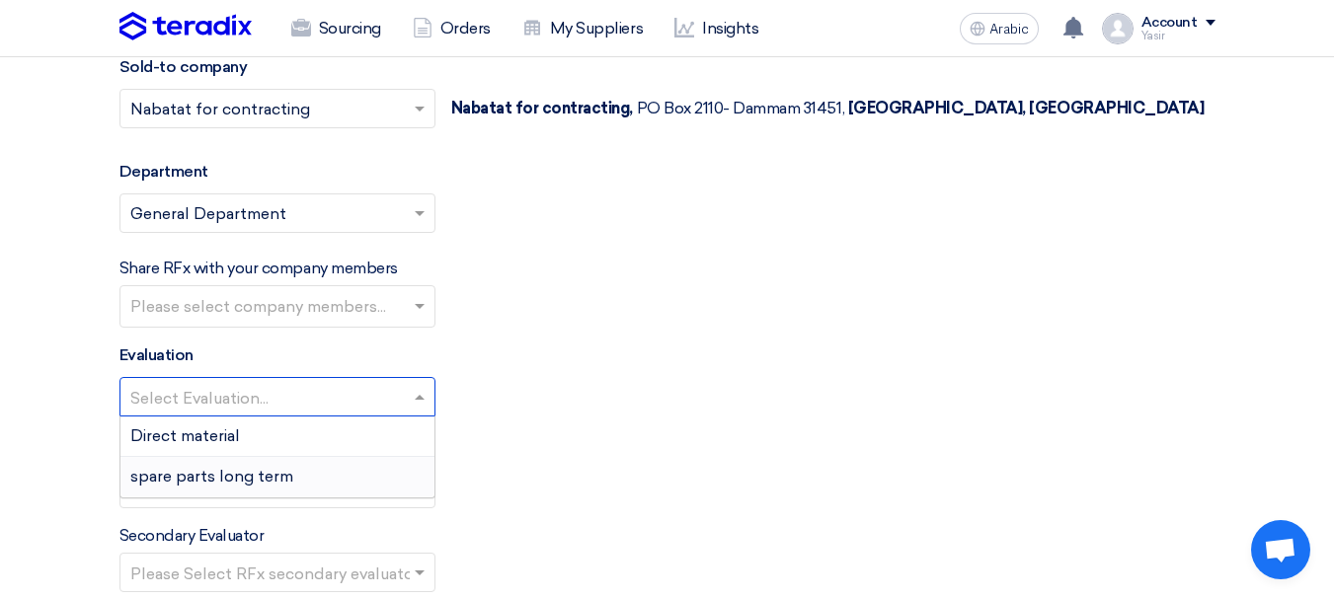
click at [190, 475] on font "spare parts long term" at bounding box center [211, 476] width 163 height 19
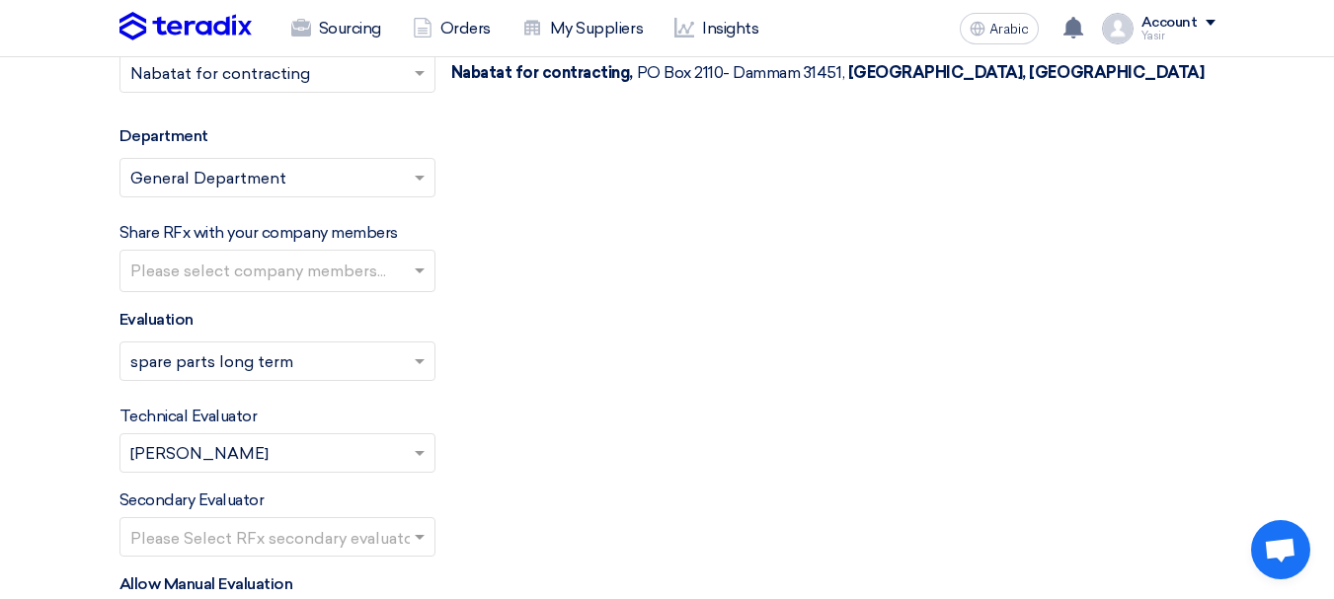
scroll to position [2370, 0]
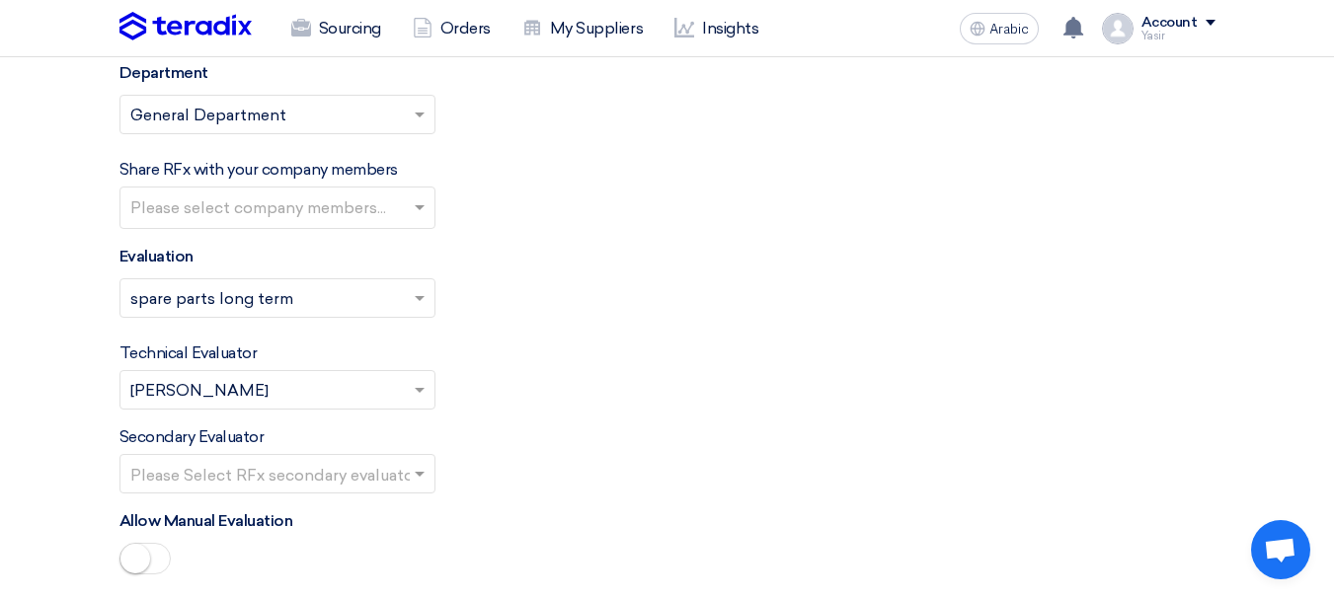
click at [249, 459] on input "text" at bounding box center [267, 475] width 274 height 33
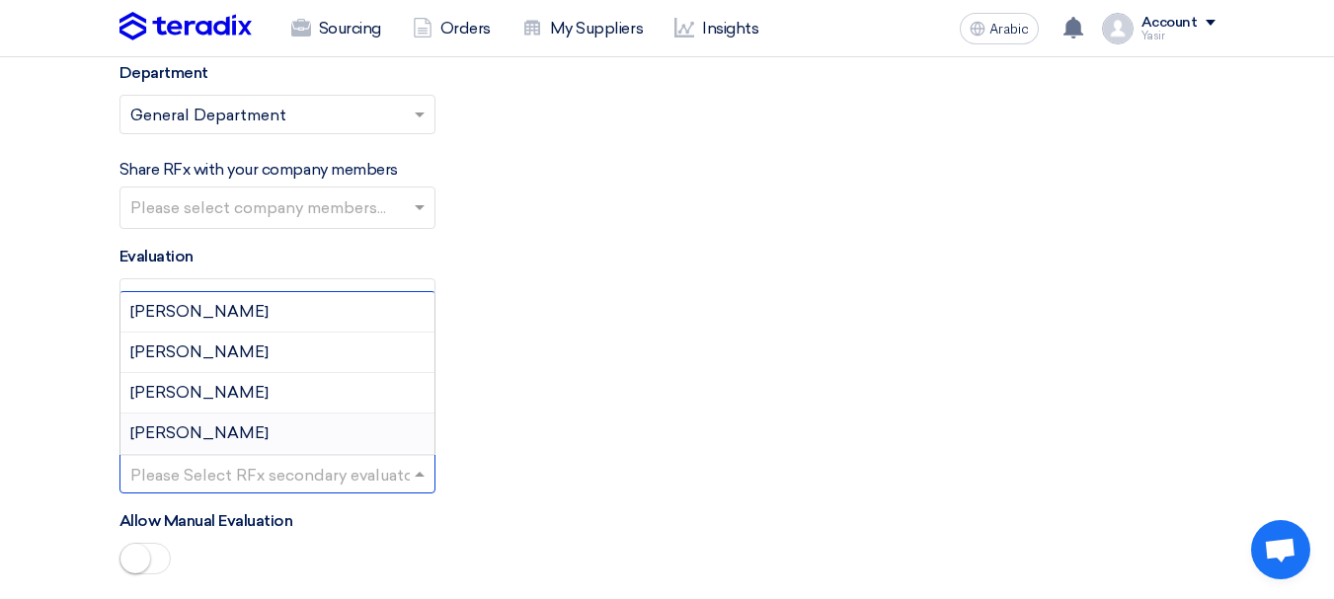
click at [156, 431] on font "[PERSON_NAME]" at bounding box center [199, 433] width 138 height 19
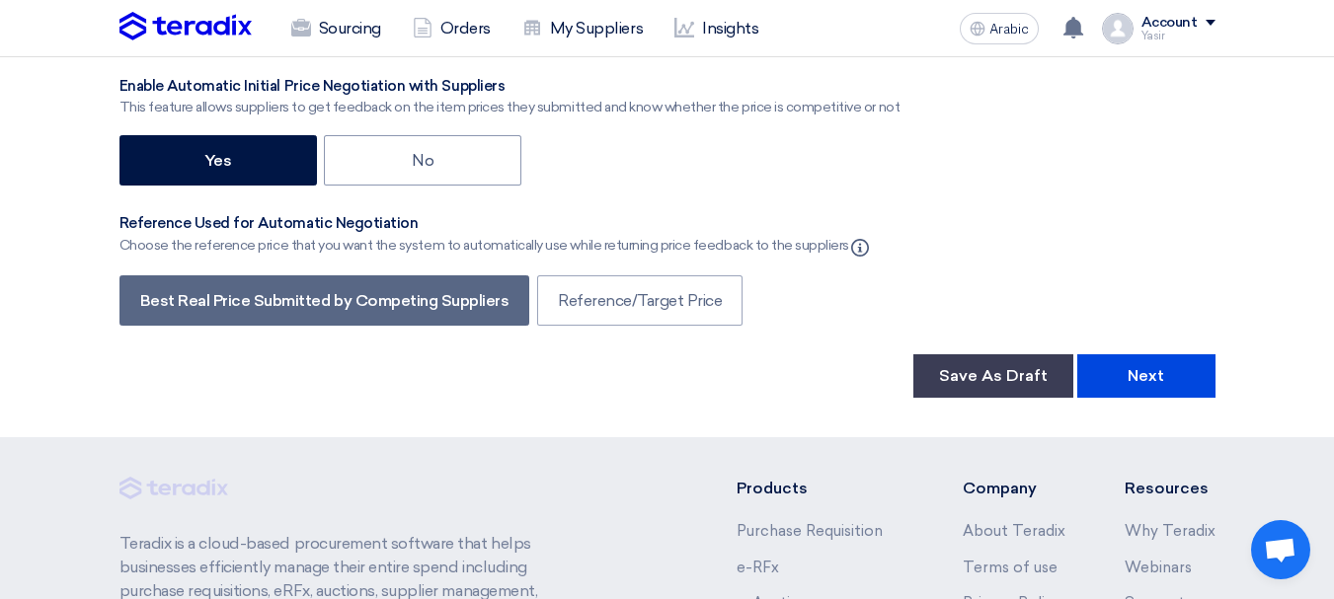
scroll to position [3258, 0]
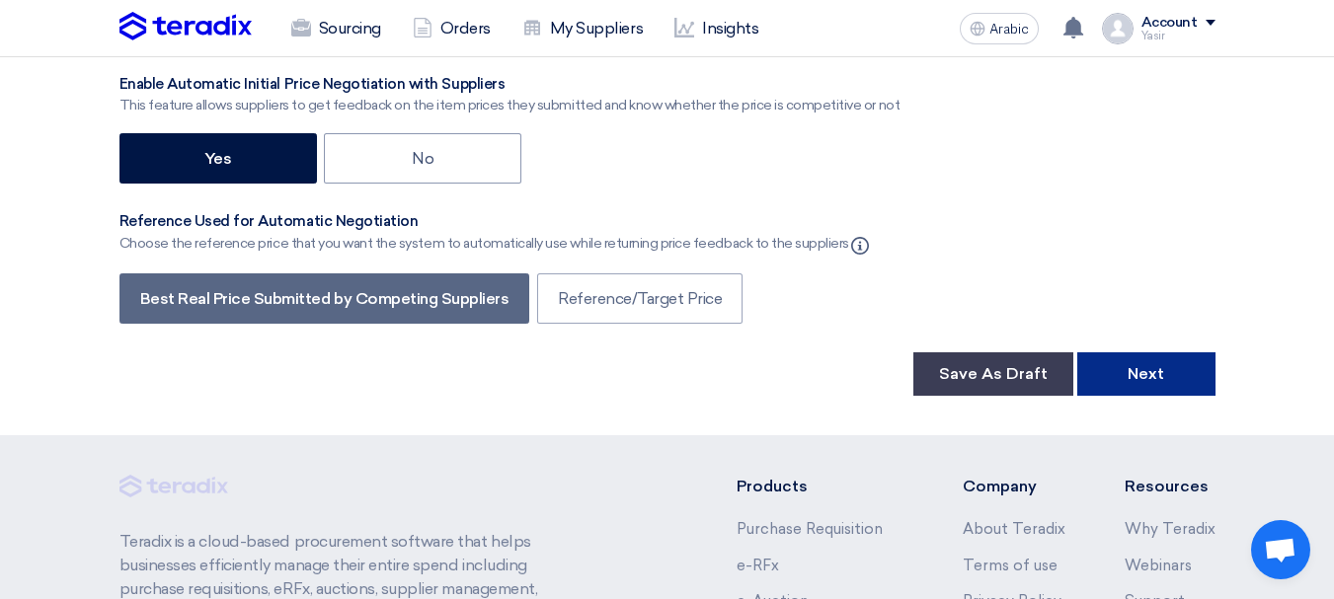
click at [1169, 359] on button "Next" at bounding box center [1146, 373] width 138 height 43
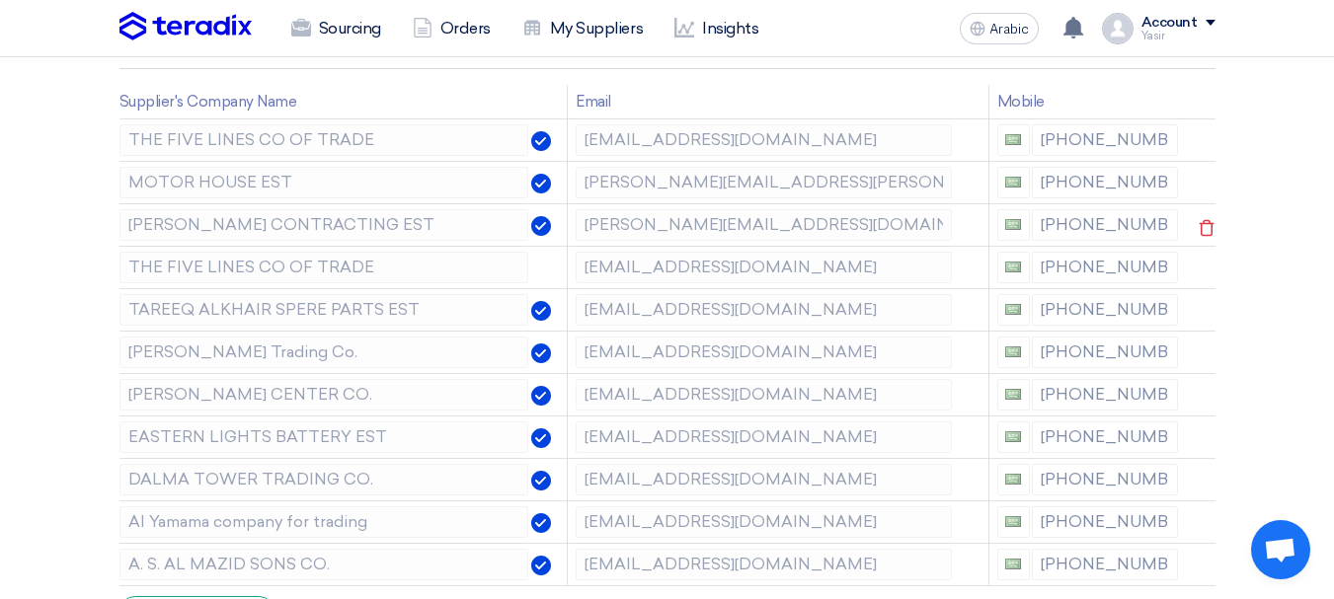
scroll to position [296, 0]
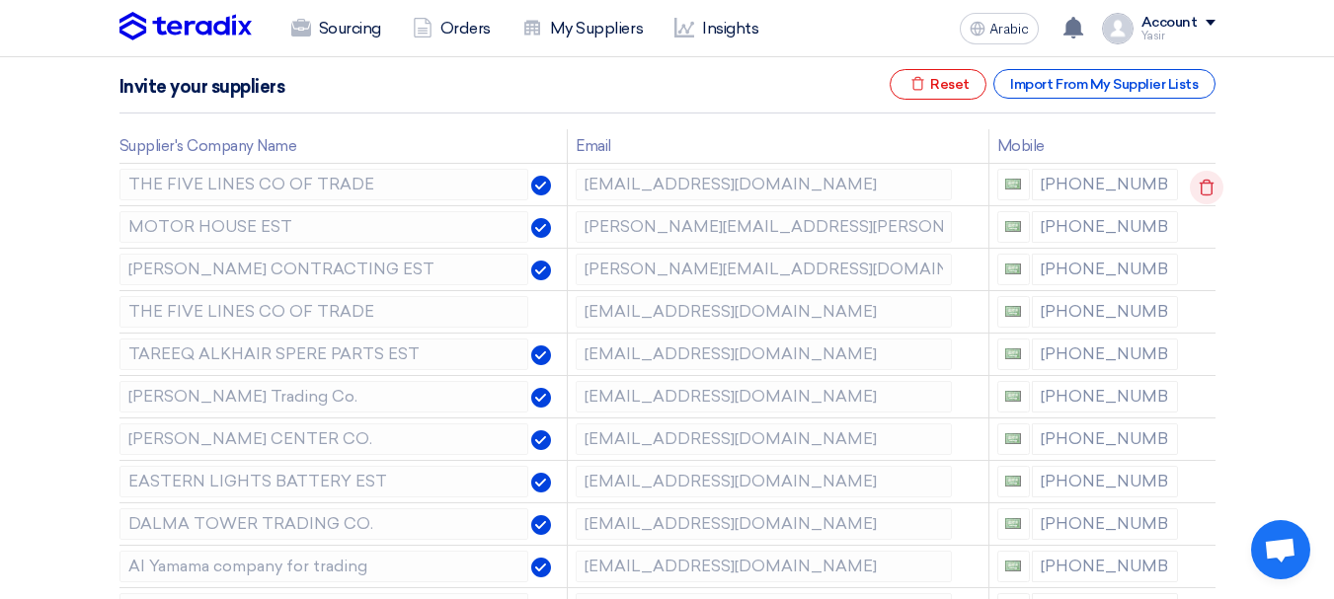
click at [1203, 181] on use at bounding box center [1207, 188] width 15 height 17
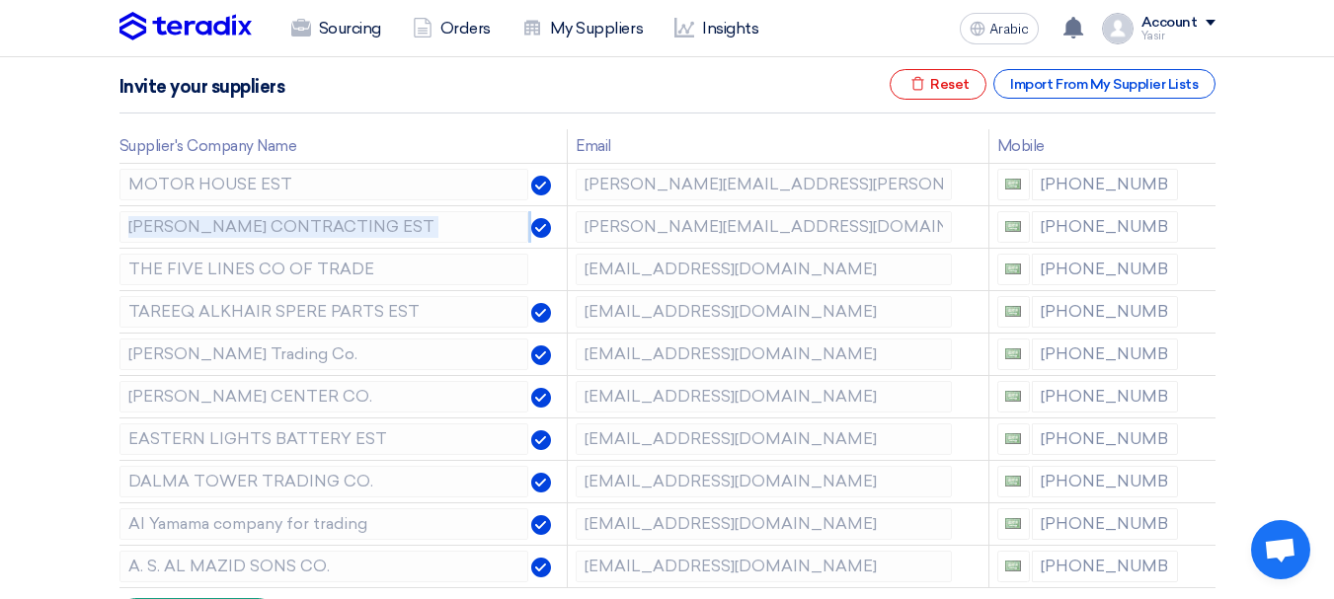
click at [0, 0] on use at bounding box center [0, 0] width 0 height 0
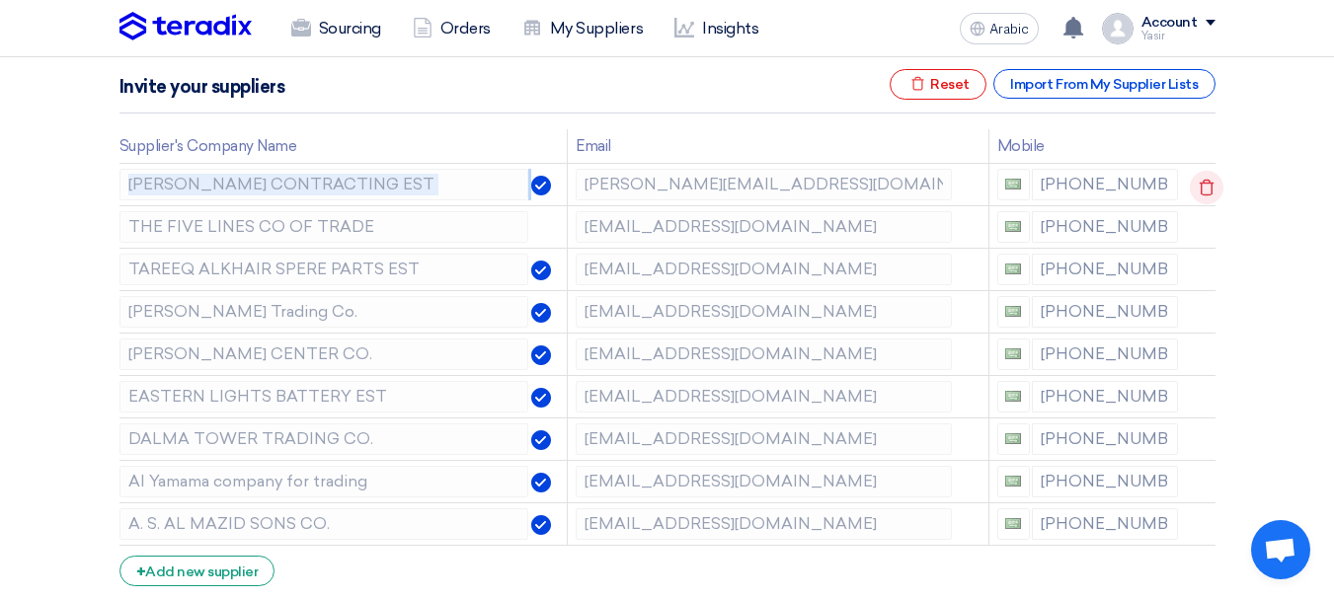
click at [1203, 181] on use at bounding box center [1207, 188] width 15 height 17
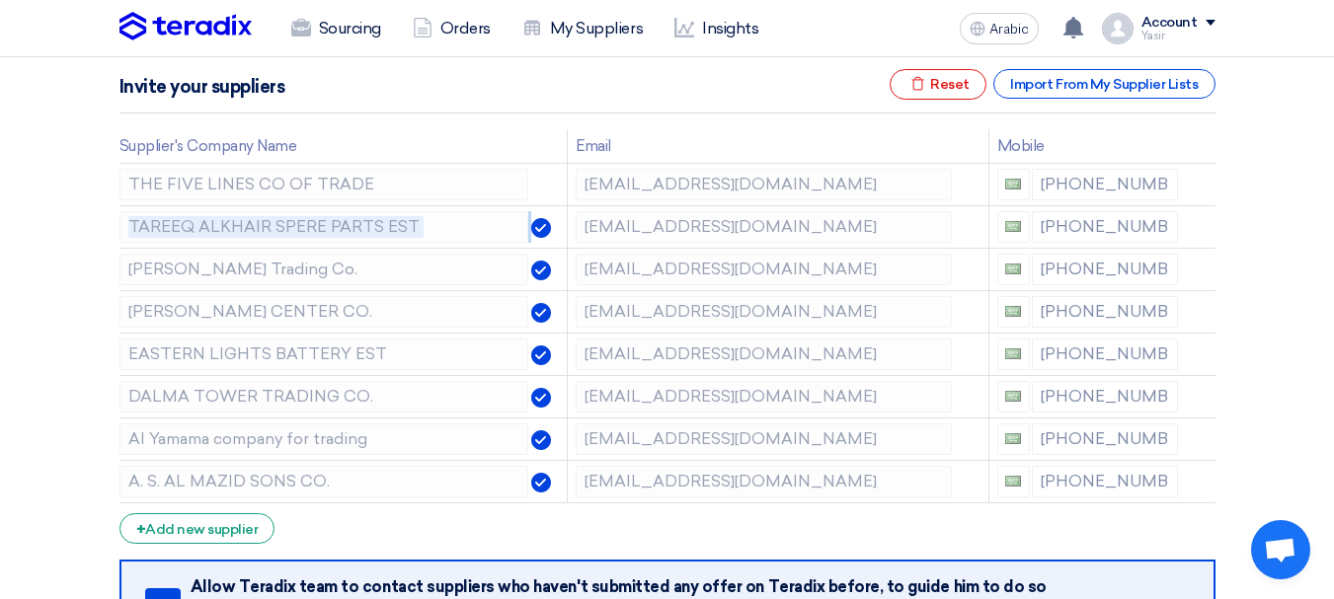
click at [0, 0] on use at bounding box center [0, 0] width 0 height 0
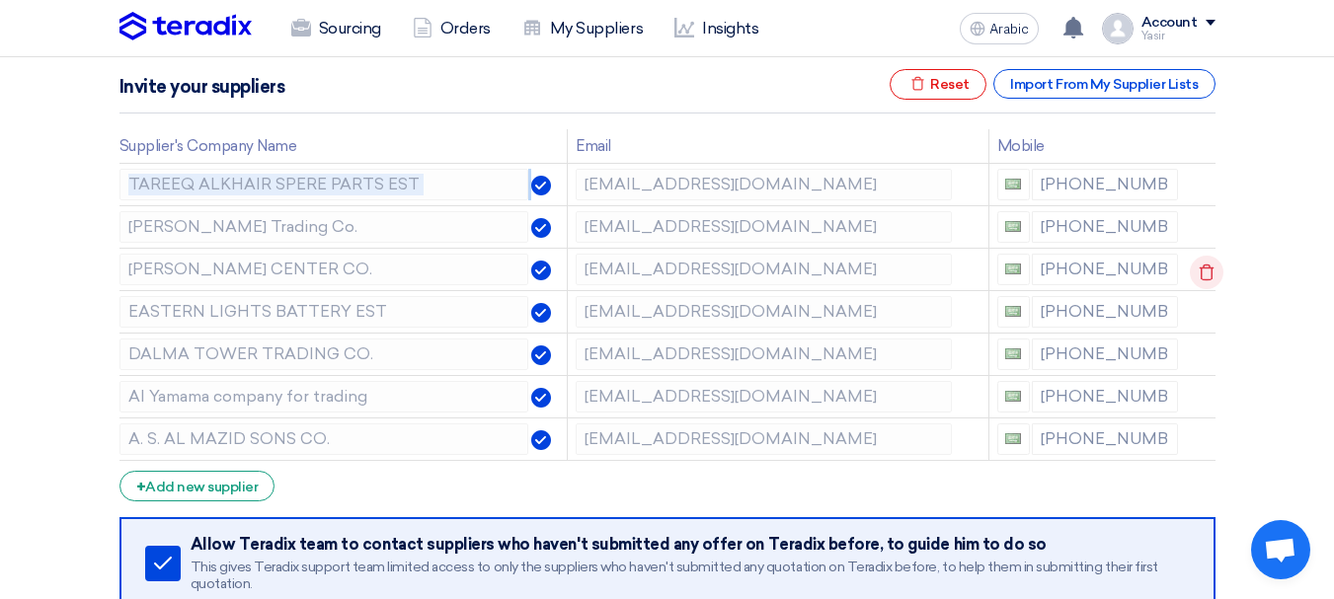
click at [1203, 279] on use at bounding box center [1207, 273] width 15 height 17
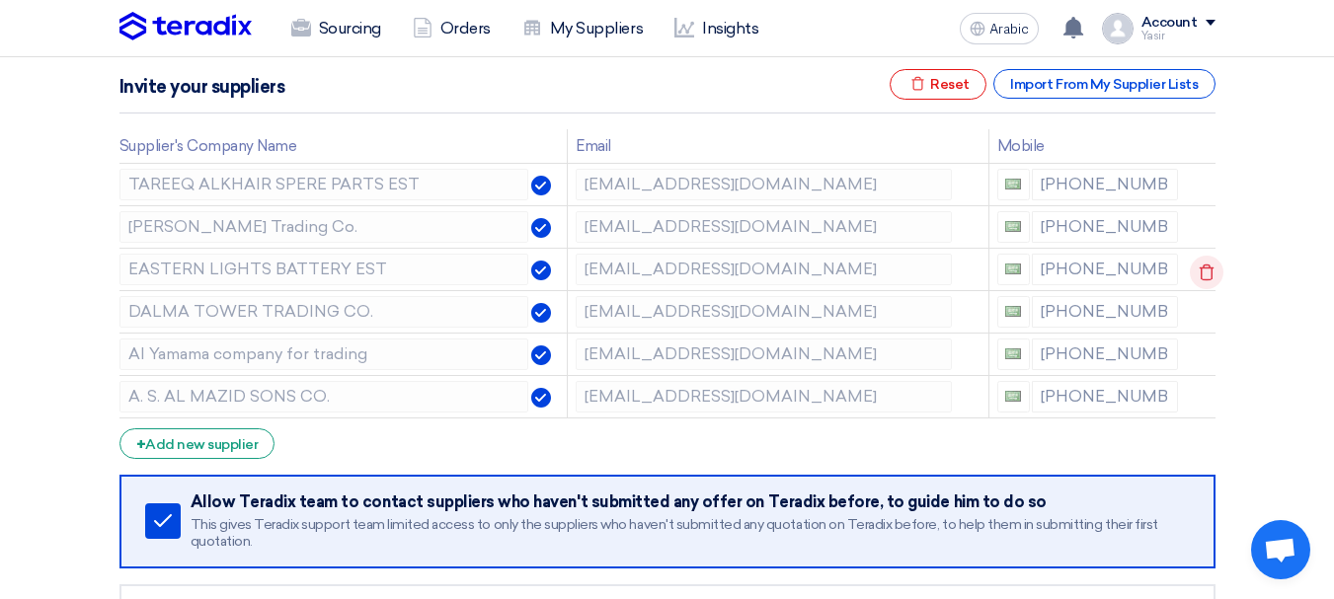
click at [1201, 275] on icon at bounding box center [1207, 273] width 34 height 34
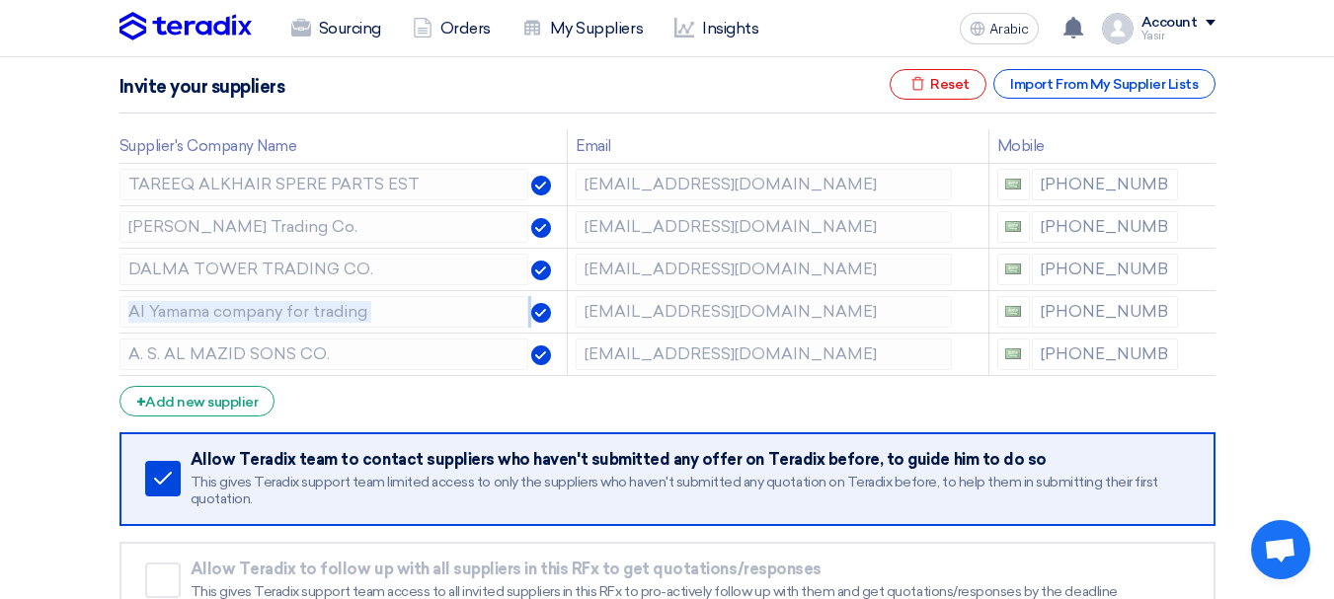
click at [0, 0] on icon at bounding box center [0, 0] width 0 height 0
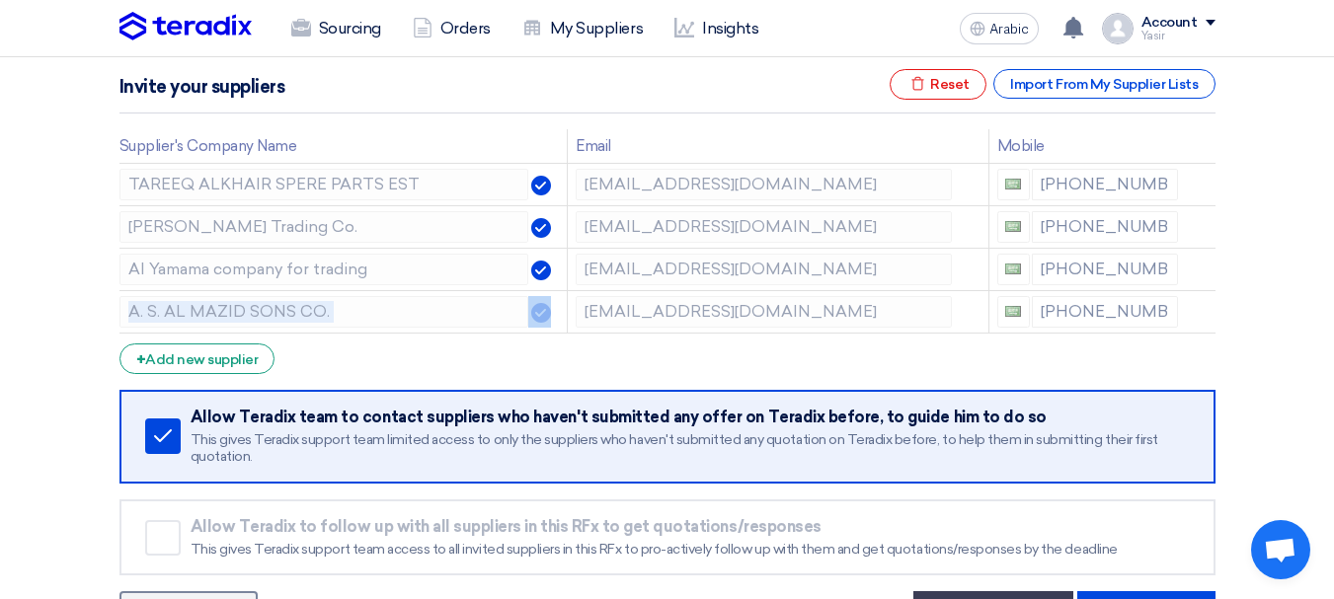
click at [0, 0] on icon at bounding box center [0, 0] width 0 height 0
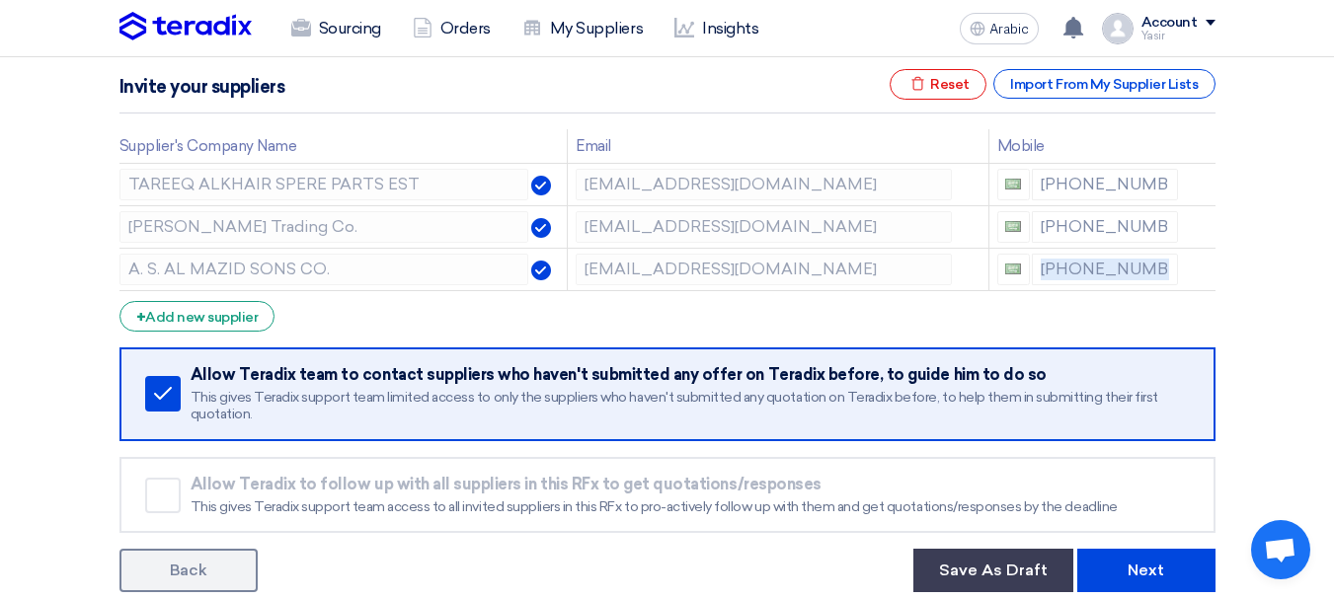
click at [0, 0] on icon at bounding box center [0, 0] width 0 height 0
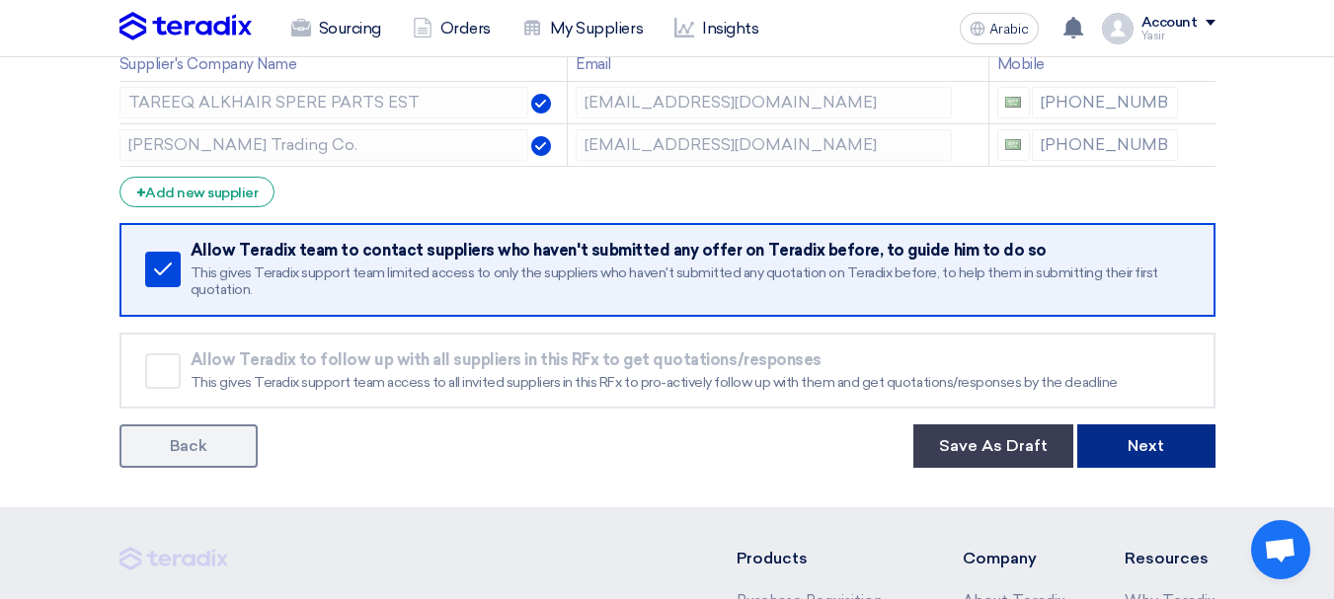
scroll to position [494, 0]
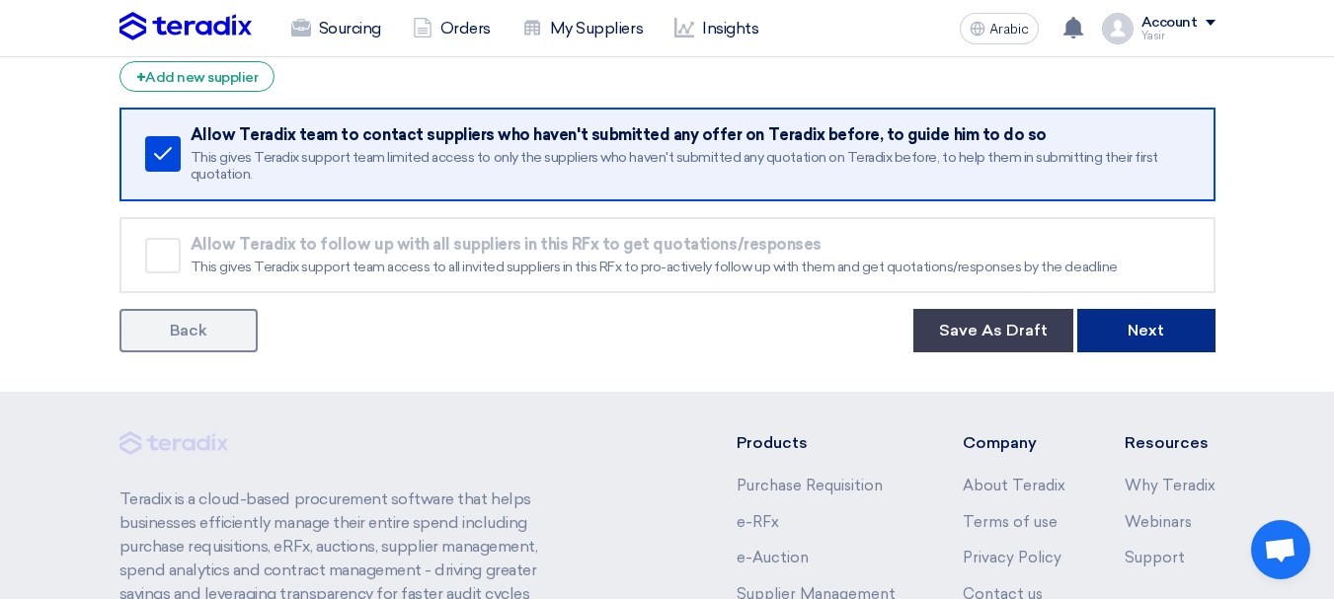
click at [1141, 314] on button "Next" at bounding box center [1146, 330] width 138 height 43
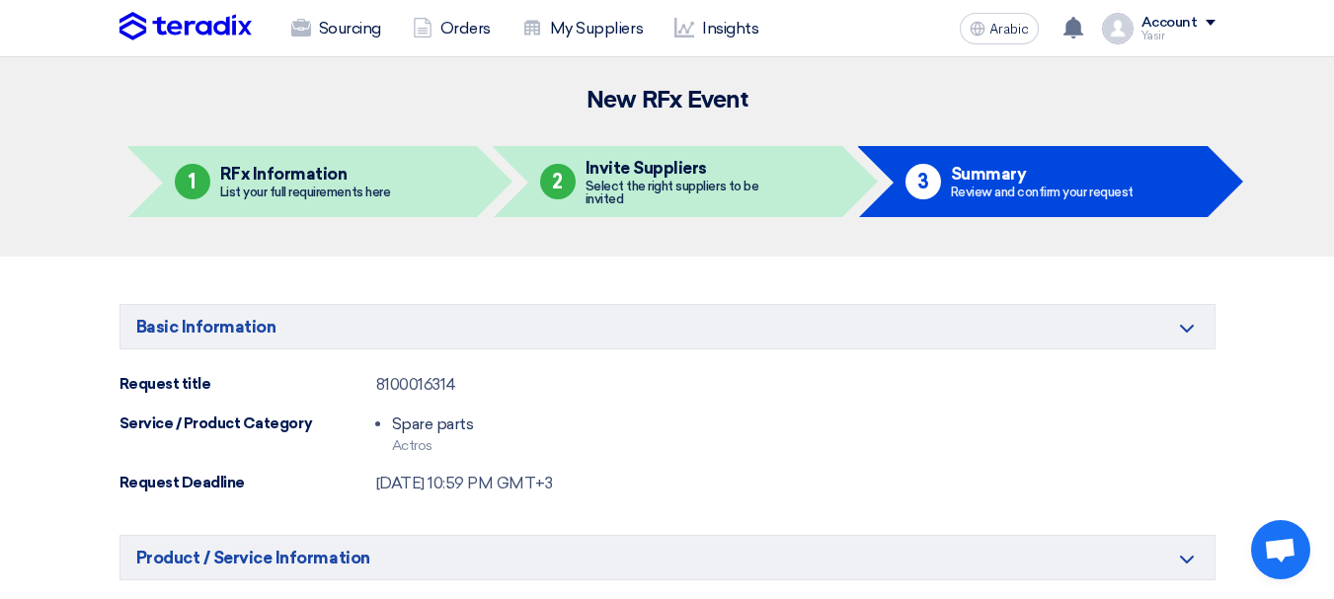
click at [429, 378] on font "8100016314" at bounding box center [416, 384] width 80 height 19
copy font "8100016314"
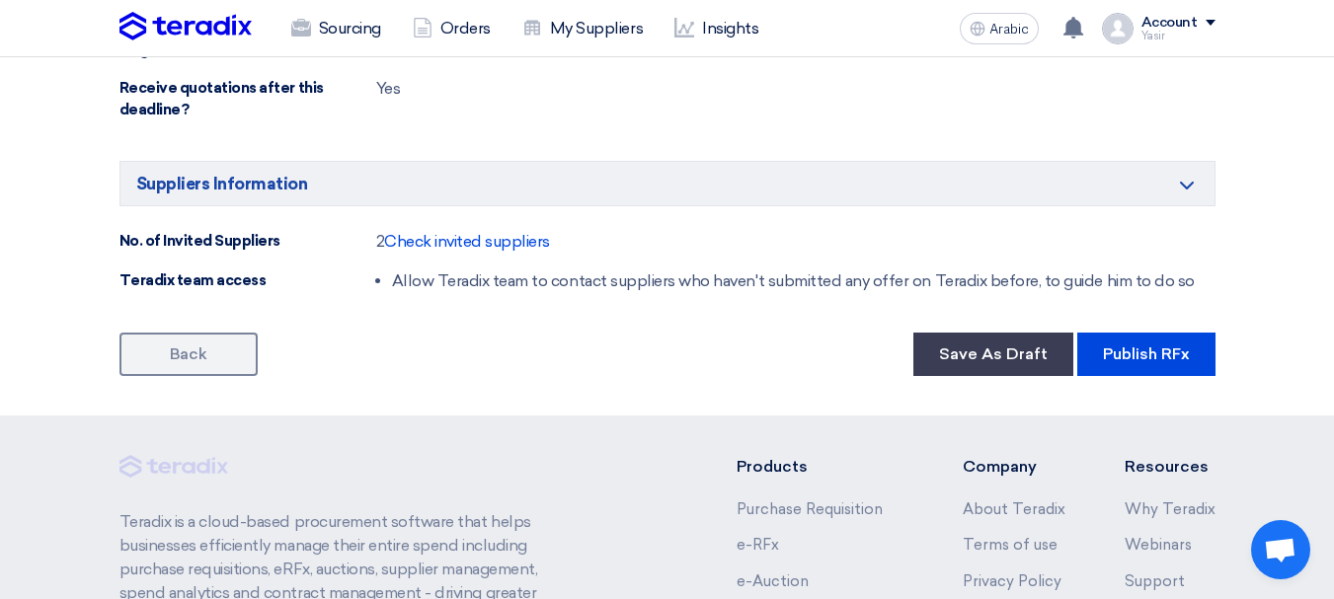
scroll to position [1185, 0]
click at [1151, 360] on font "Publish RFx" at bounding box center [1146, 353] width 87 height 19
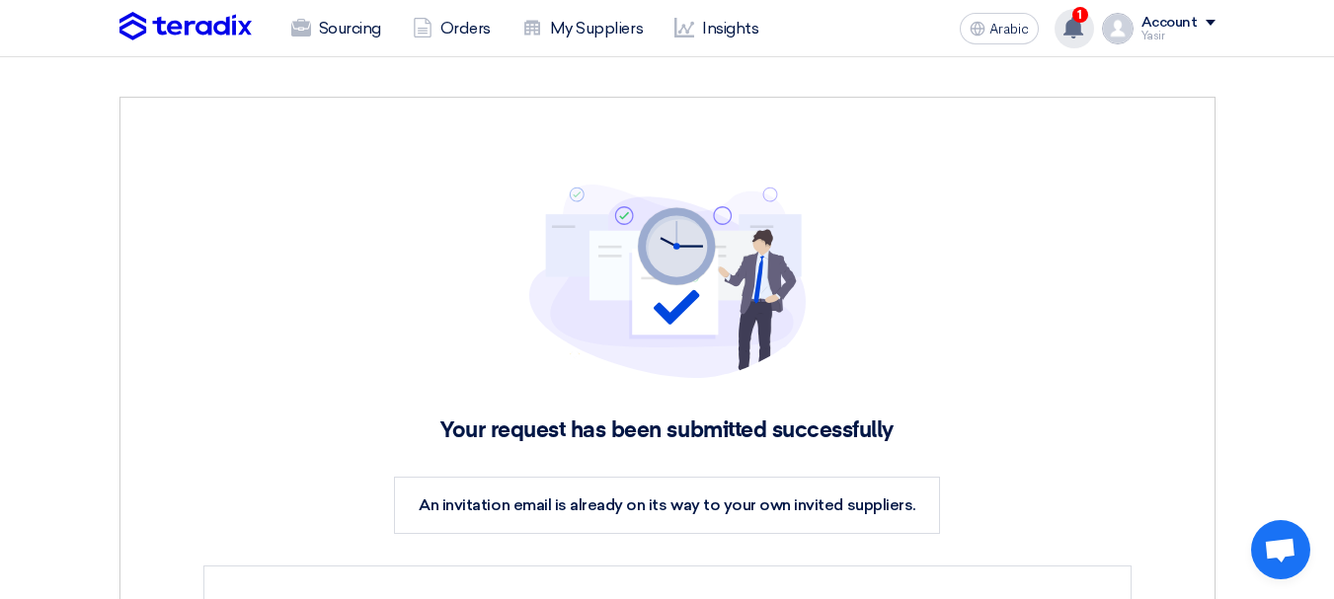
click at [1056, 25] on div "1 You have a new offer for '8100016314' request with total price '1978' 10 minu…" at bounding box center [1073, 28] width 39 height 39
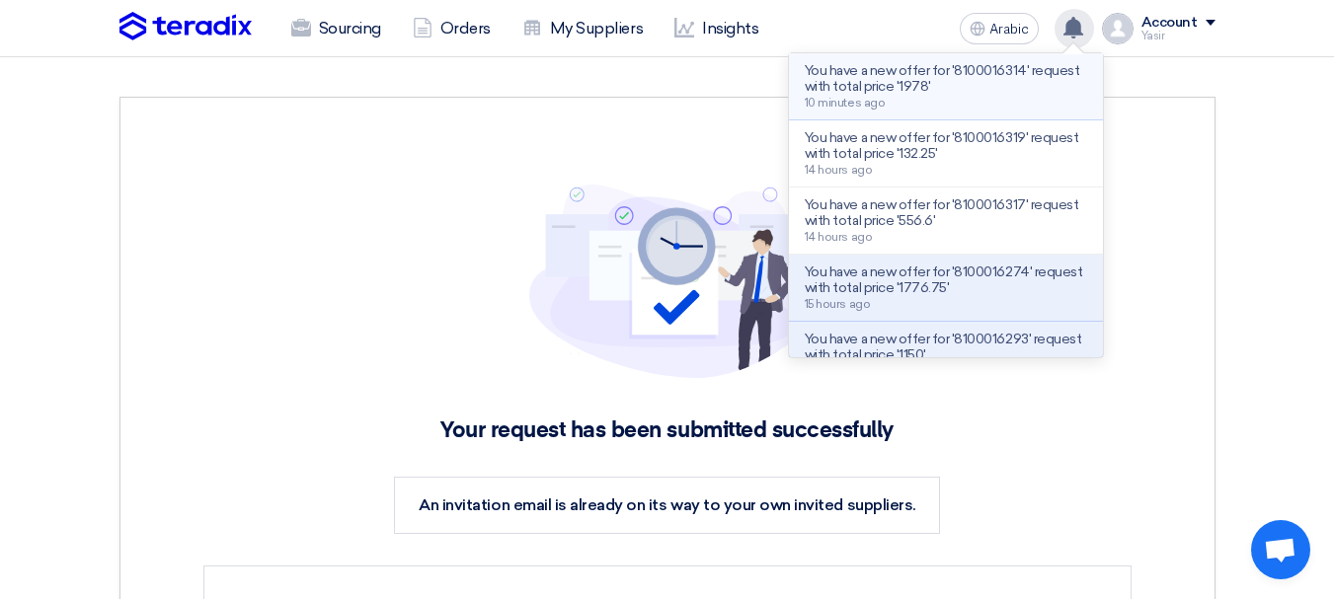
click at [884, 83] on font "You have a new offer for '8100016314' request with total price '1978'" at bounding box center [942, 78] width 274 height 33
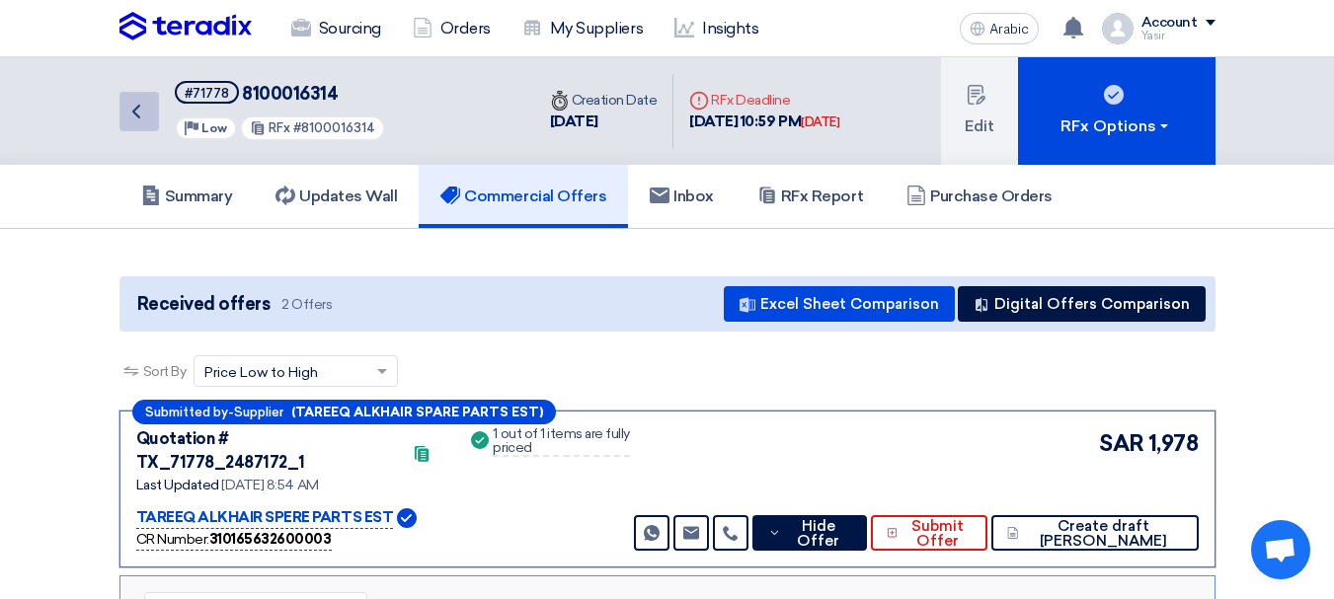
click at [136, 111] on icon "Back" at bounding box center [136, 112] width 24 height 24
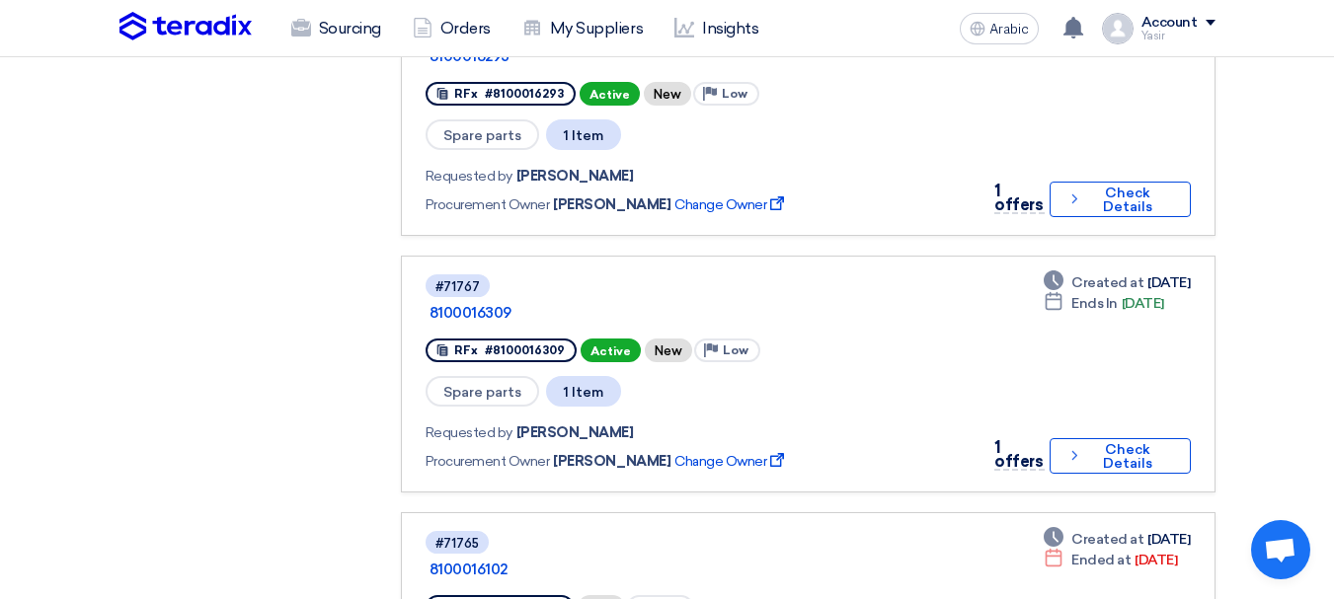
scroll to position [1975, 0]
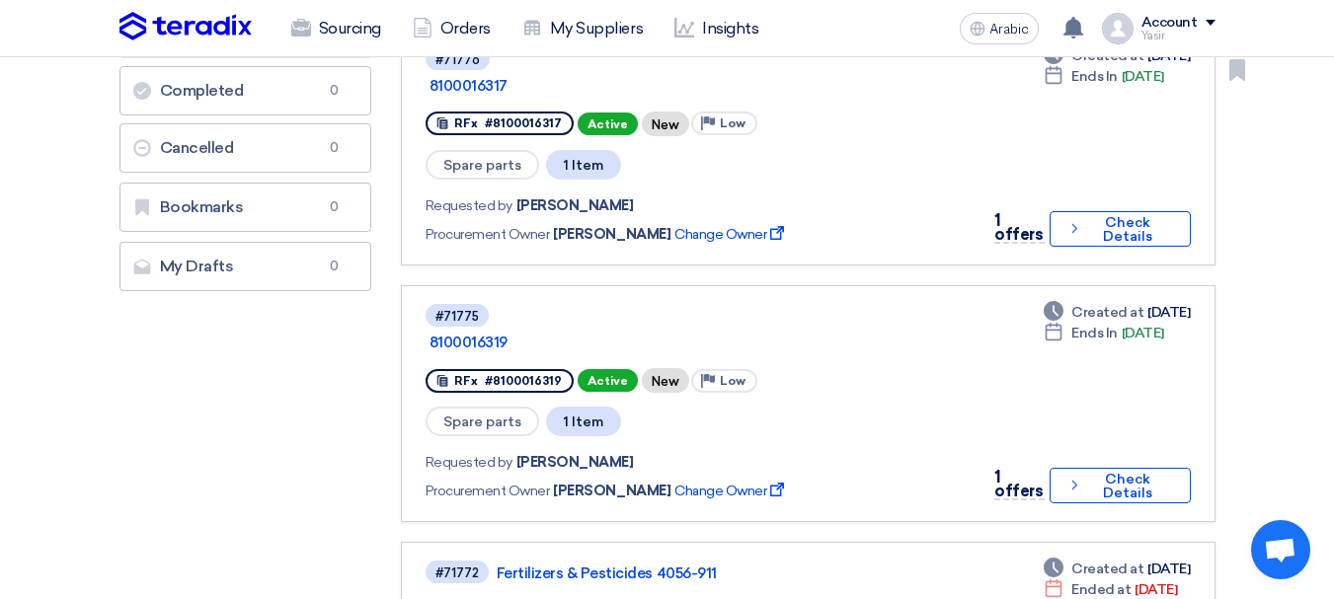
scroll to position [494, 0]
